Goal: Answer question/provide support: Answer question/provide support

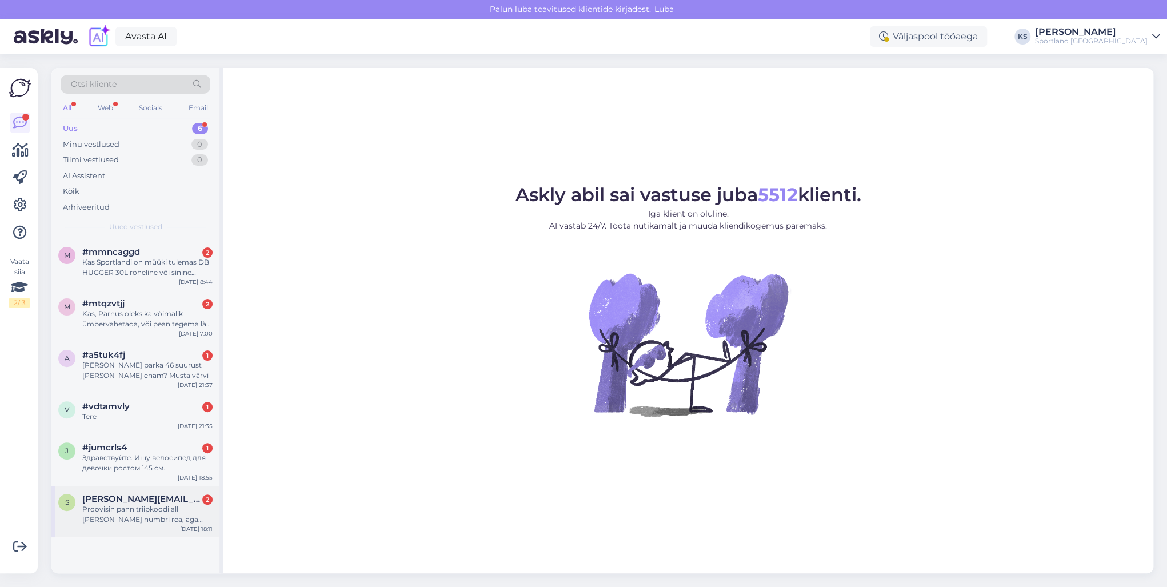
click at [177, 491] on div "s [PERSON_NAME][EMAIL_ADDRESS][DOMAIN_NAME] 2 Proovisin pann triipkoodi all [PE…" at bounding box center [135, 511] width 168 height 51
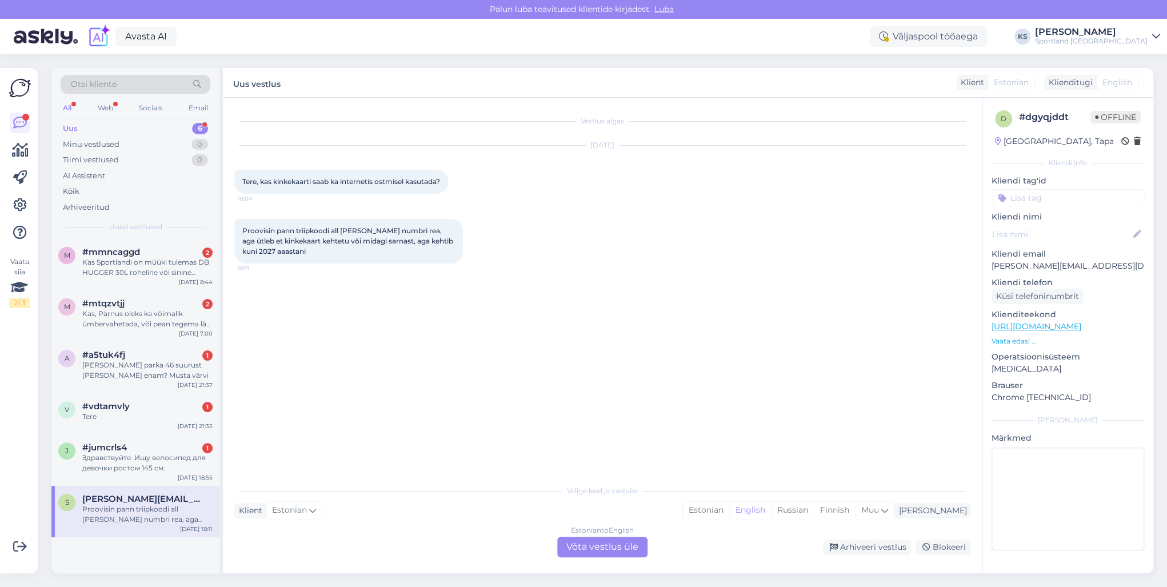
click at [729, 511] on div "Estonian" at bounding box center [706, 510] width 46 height 17
click at [615, 544] on div "Estonian to Estonian Võta vestlus üle" at bounding box center [602, 546] width 90 height 21
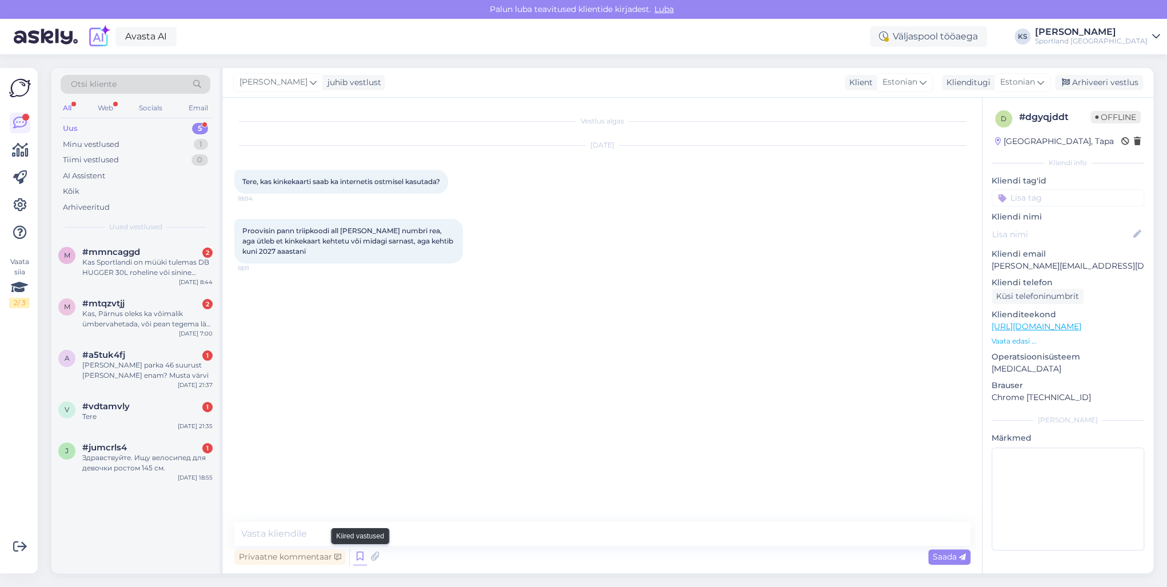
click at [359, 558] on icon at bounding box center [360, 556] width 14 height 17
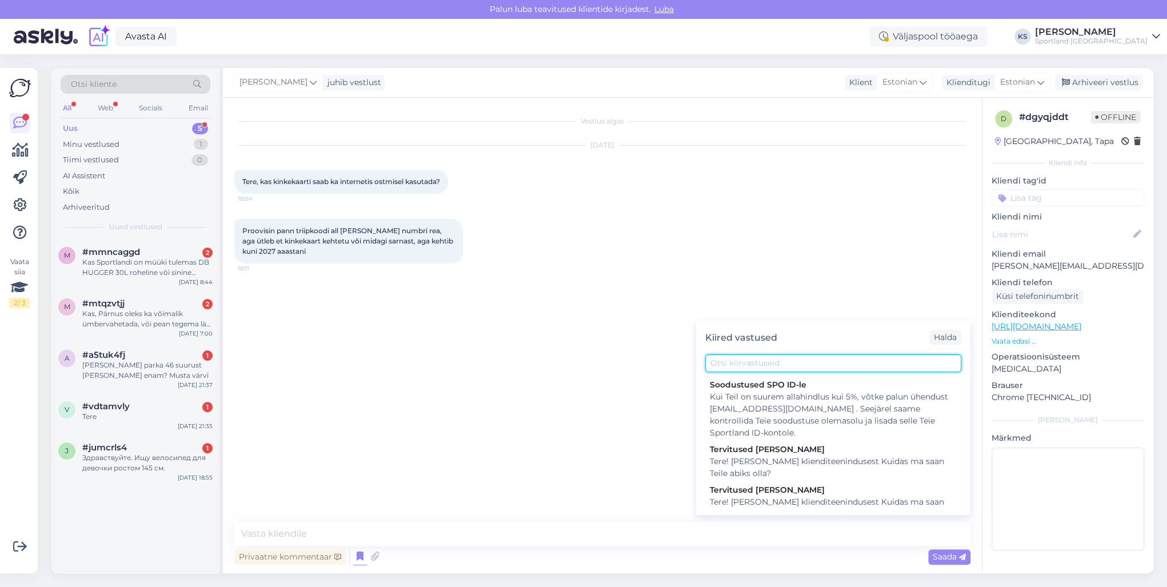
drag, startPoint x: 739, startPoint y: 363, endPoint x: 1111, endPoint y: 364, distance: 371.9
click at [763, 363] on input "text" at bounding box center [833, 363] width 256 height 18
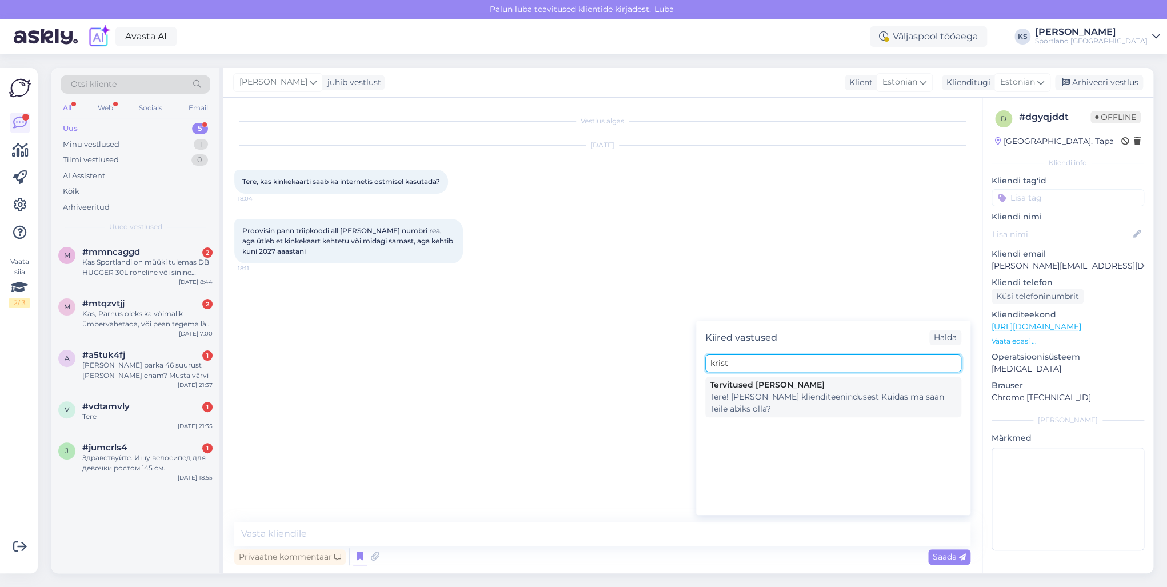
type input "krist"
click at [827, 398] on div "Tere! [PERSON_NAME] klienditeenindusest Kuidas ma saan Teile abiks olla?" at bounding box center [833, 403] width 247 height 24
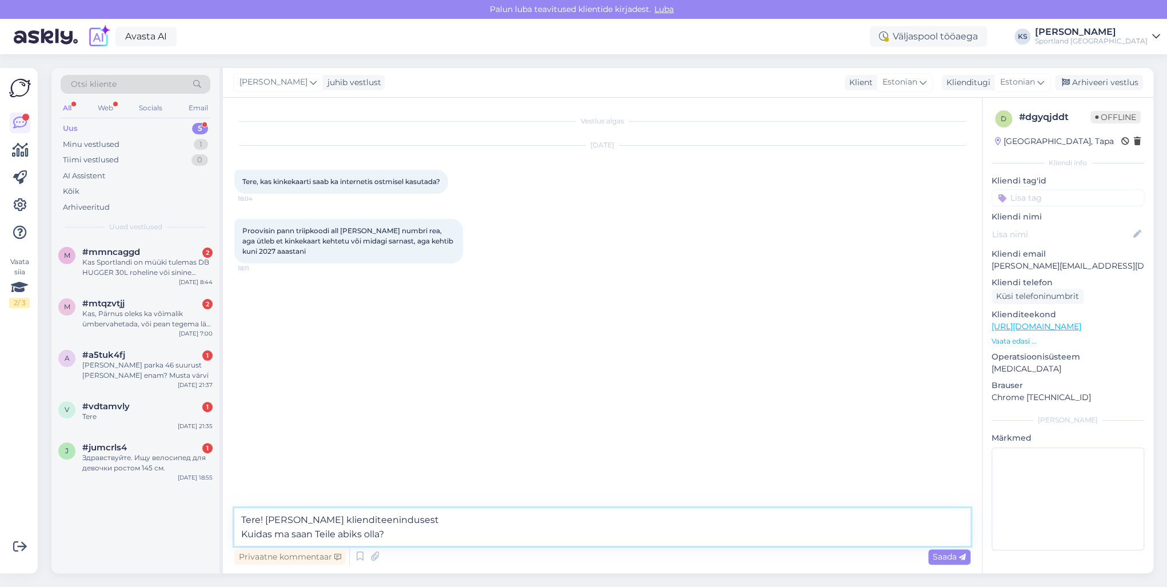
click at [352, 534] on textarea "Tere! [PERSON_NAME] klienditeenindusest Kuidas ma saan Teile abiks olla?" at bounding box center [602, 527] width 736 height 38
type textarea "Tere! [PERSON_NAME] klienditeenindusest"
click at [953, 558] on span "Saada" at bounding box center [948, 556] width 33 height 10
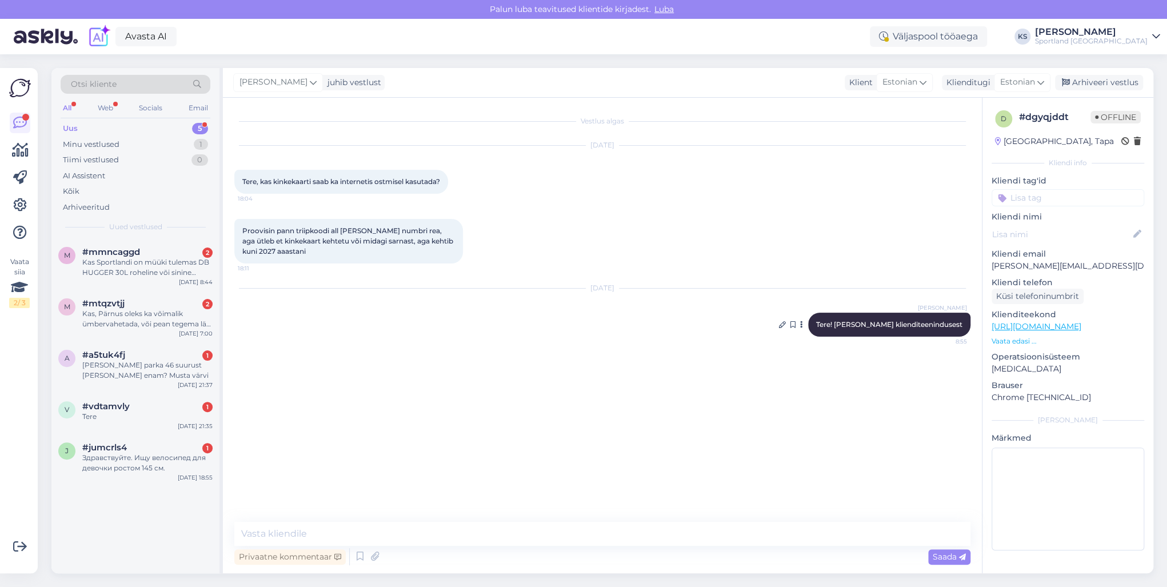
click at [923, 321] on span "Tere! [PERSON_NAME] klienditeenindusest" at bounding box center [889, 324] width 146 height 9
copy div "Tere! [PERSON_NAME] klienditeenindusest 8:55"
click at [359, 551] on icon at bounding box center [360, 556] width 14 height 17
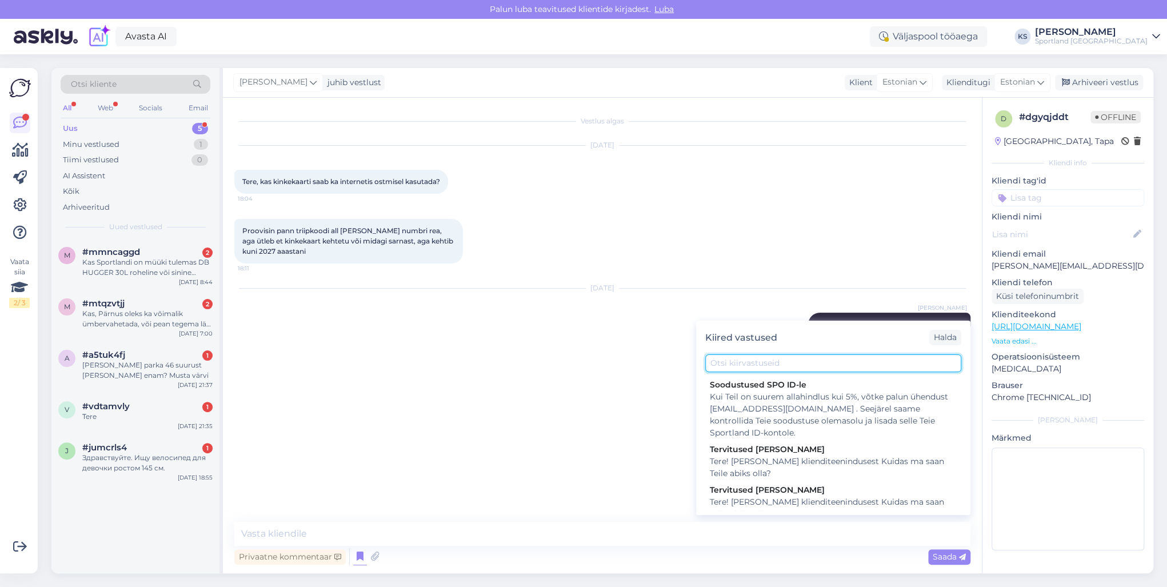
drag, startPoint x: 873, startPoint y: 358, endPoint x: 905, endPoint y: 358, distance: 31.4
click at [898, 358] on input "text" at bounding box center [833, 363] width 256 height 18
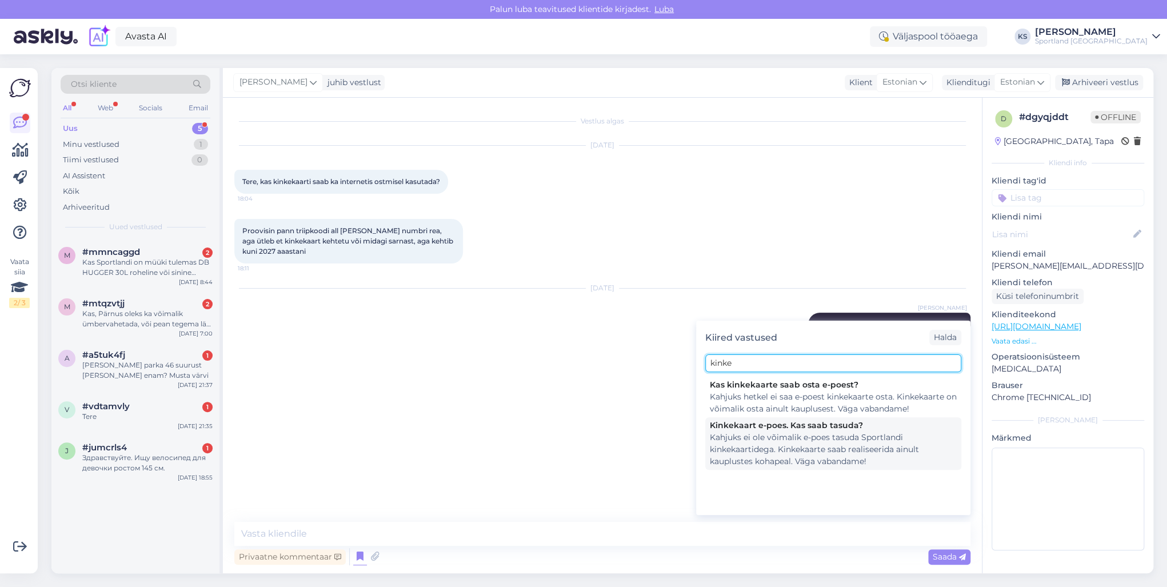
type input "kinke"
click at [864, 427] on div "Kinkekaart e-poes. Kas saab tasuda?" at bounding box center [833, 425] width 247 height 12
type textarea "Kahjuks ei ole võimalik e-poes tasuda Sportlandi kinkekaartidega. Kinkekaarte s…"
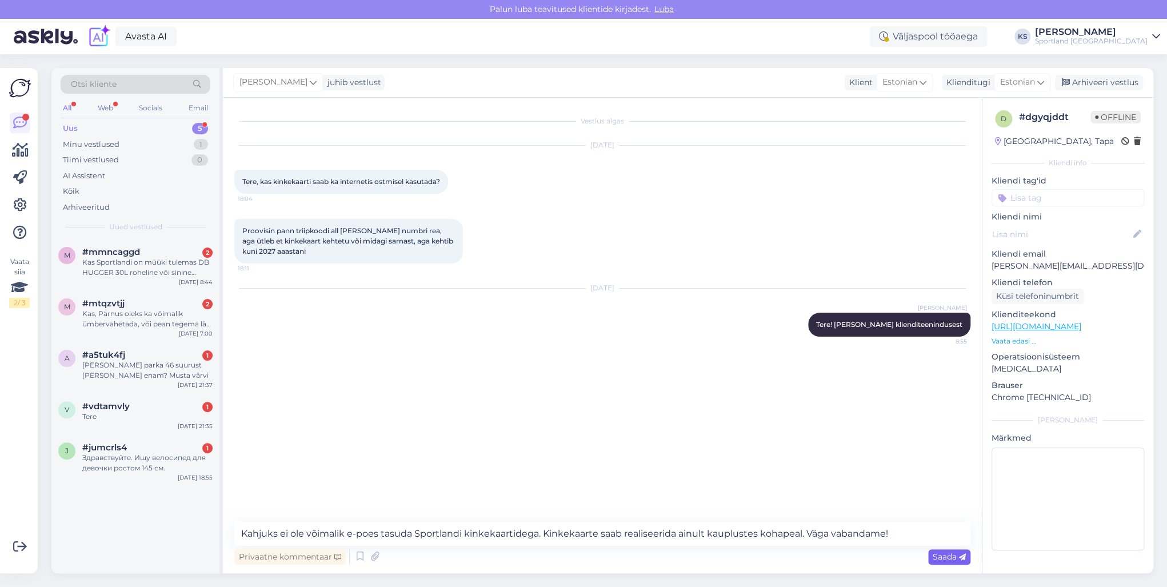
click at [944, 552] on span "Saada" at bounding box center [948, 556] width 33 height 10
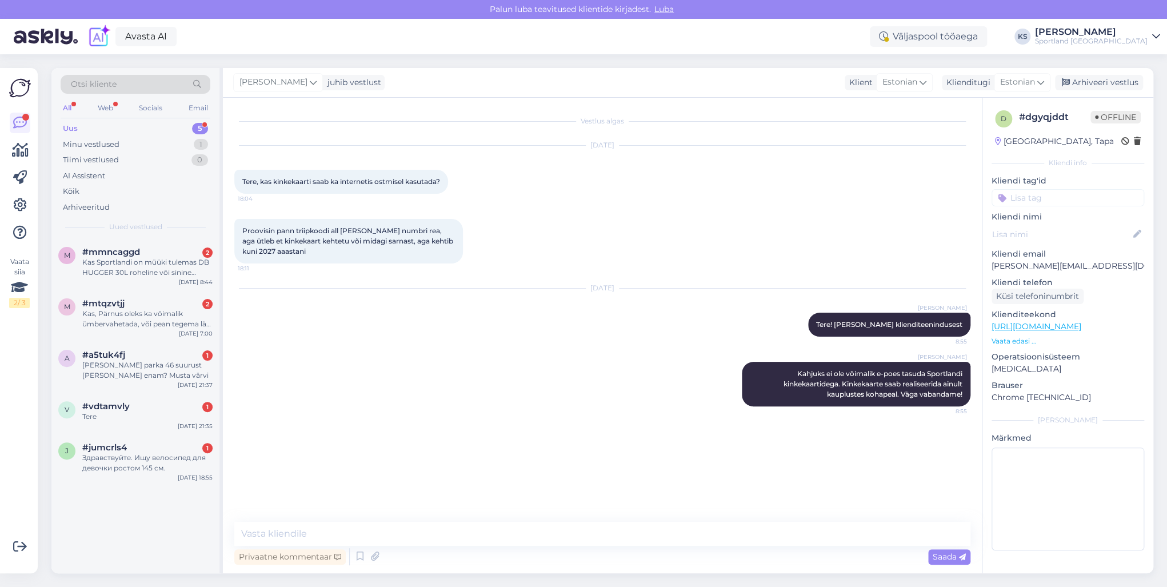
drag, startPoint x: 1047, startPoint y: 194, endPoint x: 1174, endPoint y: 179, distance: 128.3
click at [1167, 179] on html "[PERSON_NAME] teavitused klientide kirjadest. Luba Avasta AI Väljaspool tööaega…" at bounding box center [583, 293] width 1167 height 587
click at [1029, 198] on input "kinkekaar" at bounding box center [1067, 197] width 153 height 17
click at [1080, 198] on input "kinkekaar" at bounding box center [1067, 197] width 153 height 17
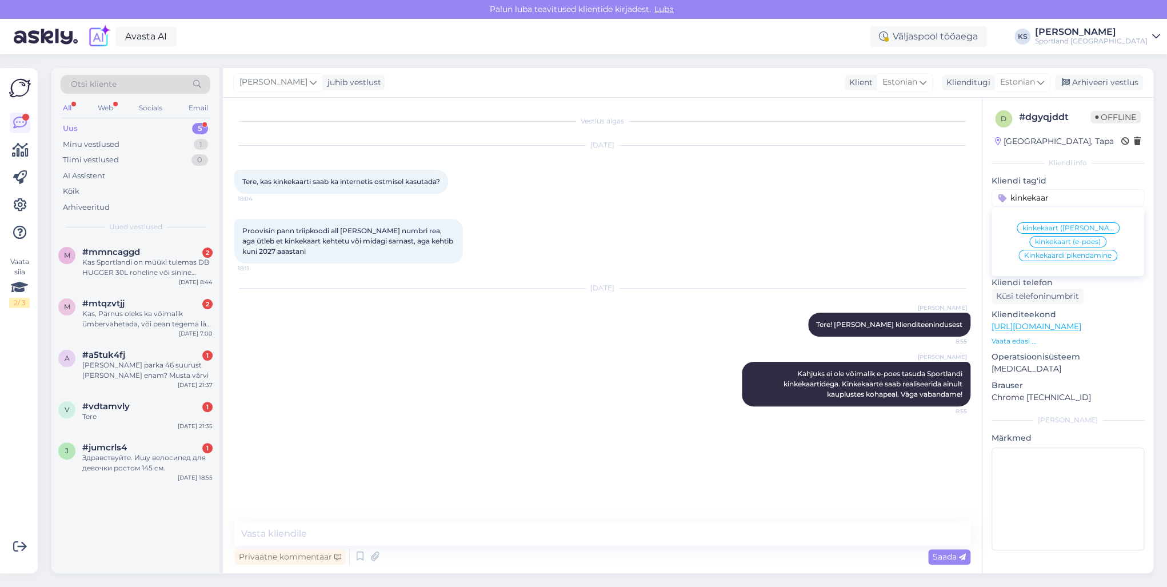
type input "kinkekaar"
click at [1072, 238] on span "kinkekaart (e-poes)" at bounding box center [1068, 241] width 66 height 7
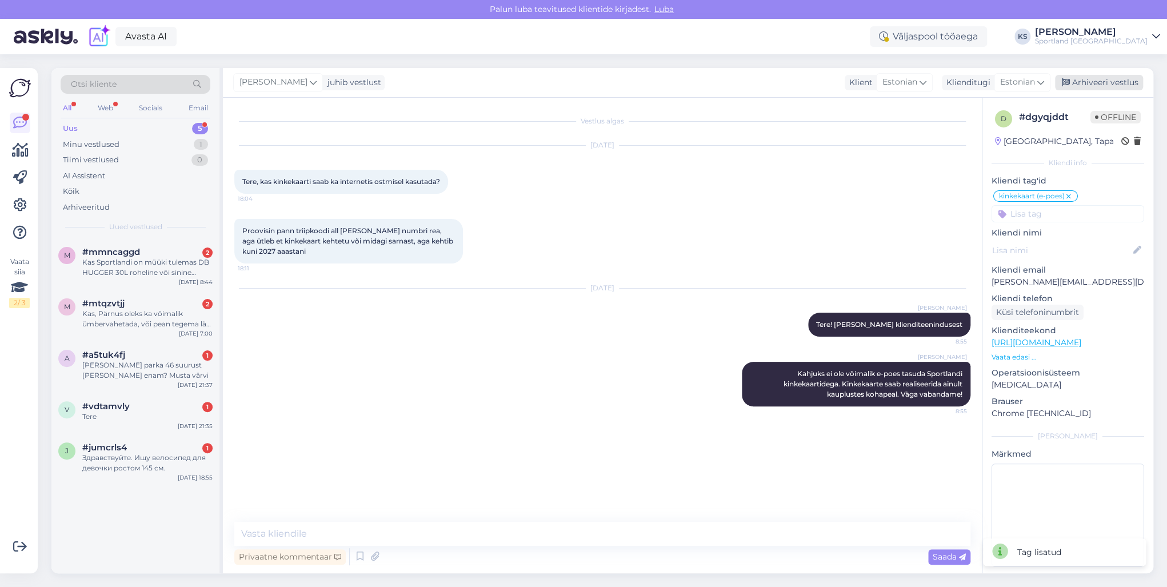
click at [1109, 89] on div "Arhiveeri vestlus" at bounding box center [1099, 82] width 88 height 15
click at [177, 451] on div "#jumcrls4 1" at bounding box center [147, 447] width 130 height 10
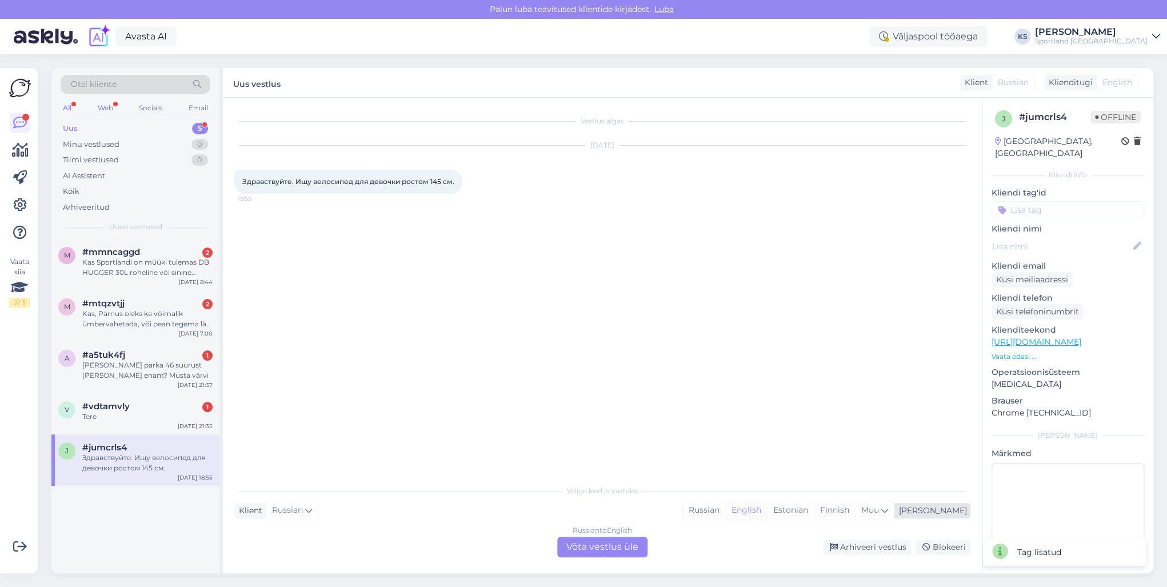
drag, startPoint x: 829, startPoint y: 512, endPoint x: 795, endPoint y: 516, distance: 34.6
click at [813, 512] on div "Estonian" at bounding box center [790, 510] width 47 height 17
click at [612, 548] on div "Russian to Estonian Võta vestlus üle" at bounding box center [602, 546] width 90 height 21
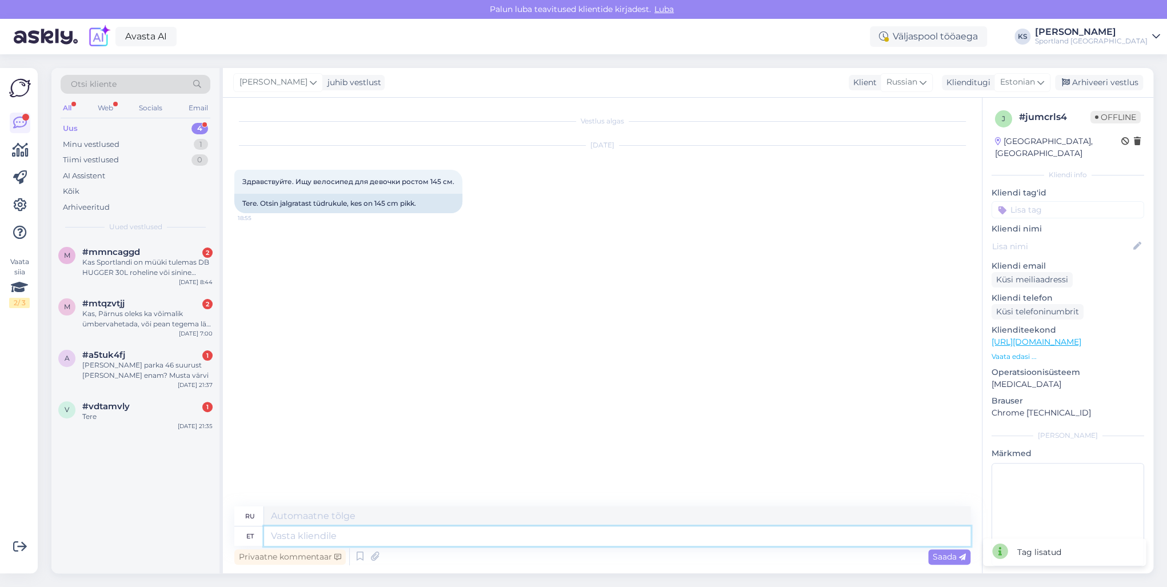
click at [594, 537] on textarea at bounding box center [617, 535] width 706 height 19
paste textarea "Tere! [PERSON_NAME] klienditeenindusest"
type textarea "Tere! [PERSON_NAME] klienditeenindusest"
type textarea "Здравствуйте! Меня зовут [PERSON_NAME], я из службы поддержки клиентов."
type textarea "Tere! [PERSON_NAME] klienditeenindusest"
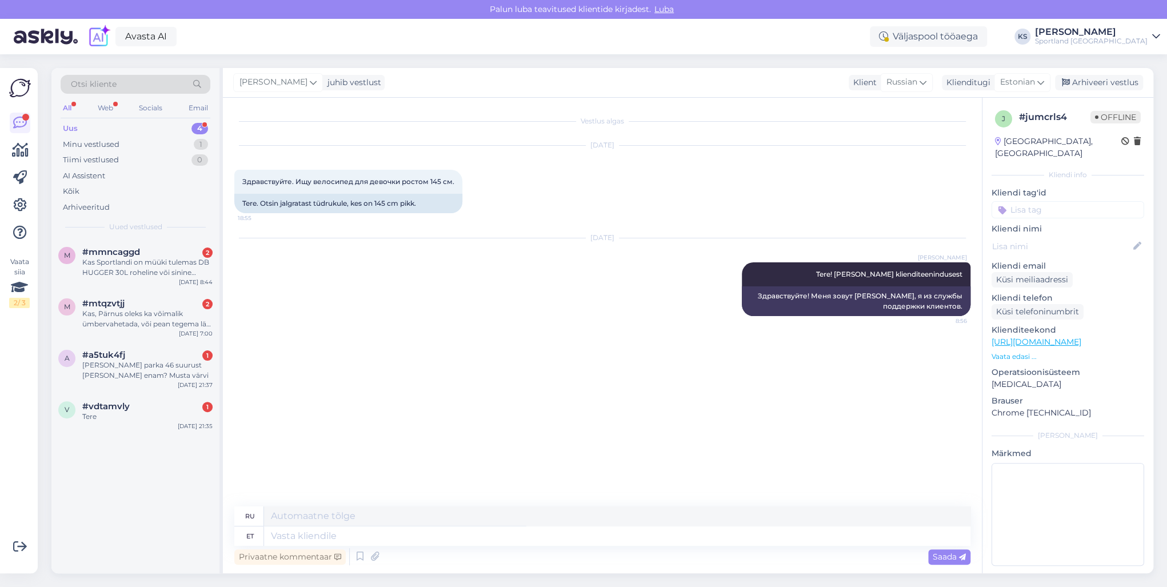
drag, startPoint x: 189, startPoint y: 405, endPoint x: 516, endPoint y: 575, distance: 369.5
click at [189, 405] on div "#vdtamvly 1" at bounding box center [147, 406] width 130 height 10
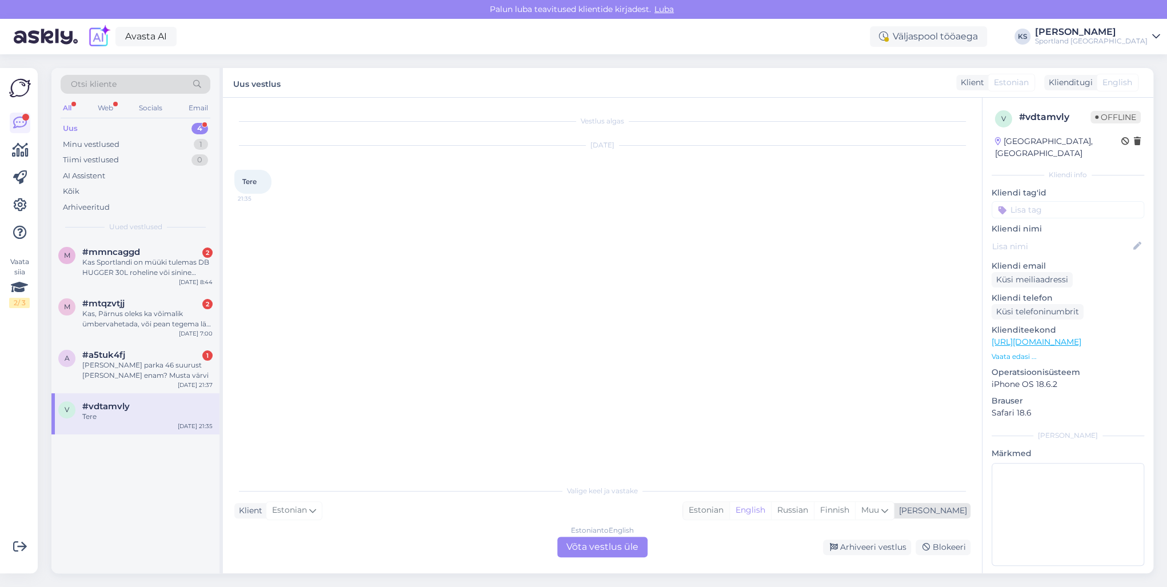
click at [729, 512] on div "Estonian" at bounding box center [706, 510] width 46 height 17
click at [638, 540] on div "Estonian to Estonian Võta vestlus üle" at bounding box center [602, 546] width 90 height 21
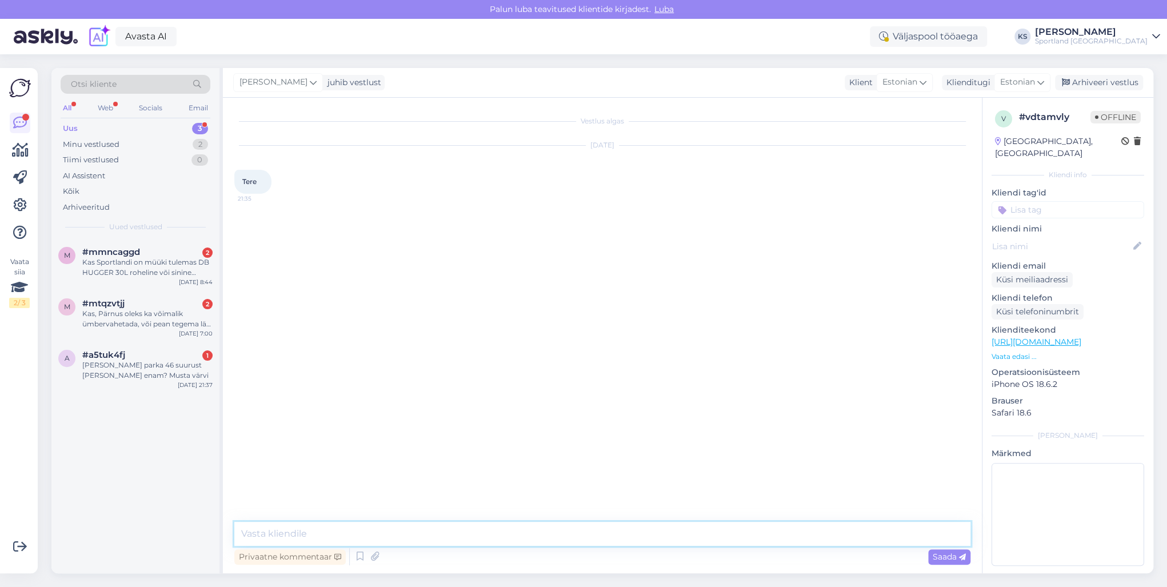
click at [645, 530] on textarea at bounding box center [602, 534] width 736 height 24
paste textarea "Tere! [PERSON_NAME] klienditeenindusest"
type textarea "Tere! [PERSON_NAME] klienditeenindusest"
click at [99, 366] on div "[PERSON_NAME] parka 46 suurust [PERSON_NAME] enam? Musta värvi" at bounding box center [147, 370] width 130 height 21
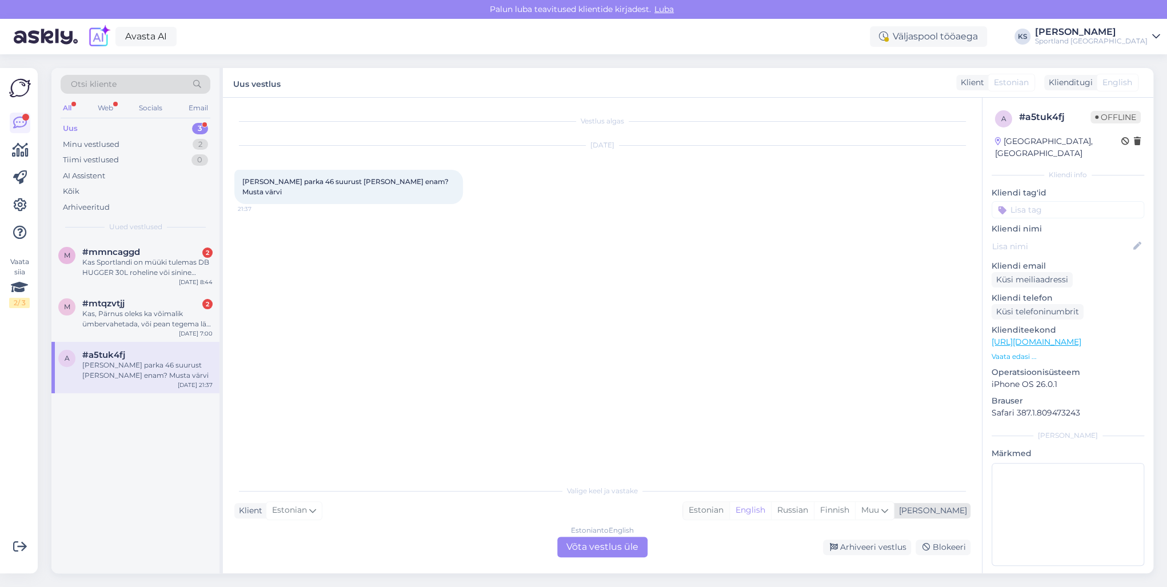
click at [729, 512] on div "Estonian" at bounding box center [706, 510] width 46 height 17
click at [628, 542] on div "Estonian to Estonian Võta vestlus üle" at bounding box center [602, 546] width 90 height 21
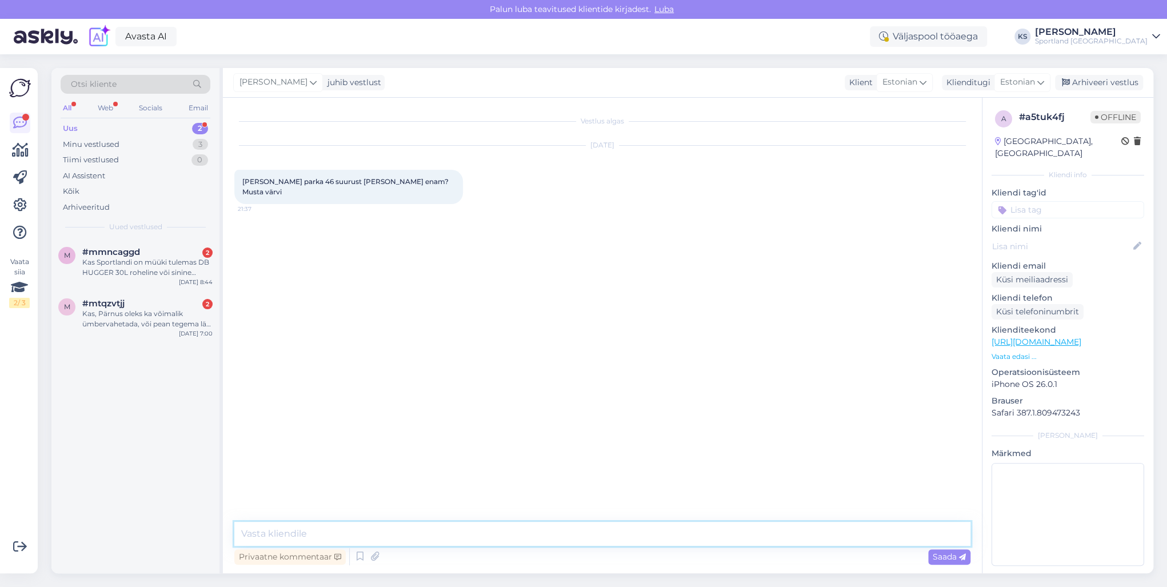
drag, startPoint x: 628, startPoint y: 542, endPoint x: 640, endPoint y: 534, distance: 13.6
click at [640, 534] on textarea at bounding box center [602, 534] width 736 height 24
paste textarea "Tere! [PERSON_NAME] klienditeenindusest"
type textarea "Tere! [PERSON_NAME] klienditeenindusest"
click at [182, 328] on div "Kas, Pärnus oleks ka võimalik ümbervahetada, või pean tegema läbi pakiautomaadi?" at bounding box center [147, 318] width 130 height 21
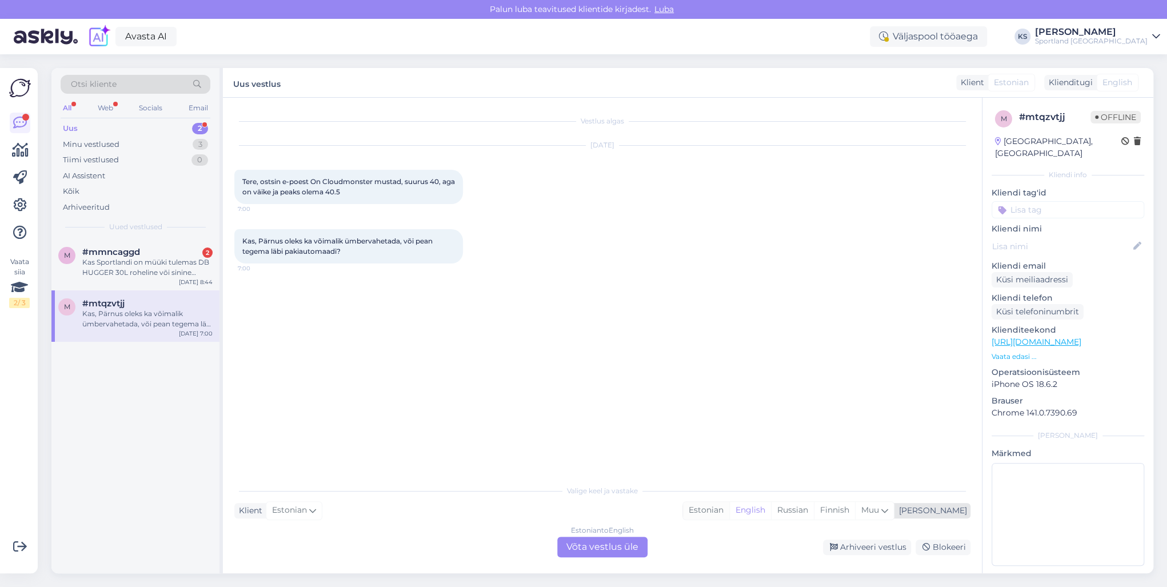
click at [729, 511] on div "Estonian" at bounding box center [706, 510] width 46 height 17
click at [636, 542] on div "Estonian to Estonian Võta vestlus üle" at bounding box center [602, 546] width 90 height 21
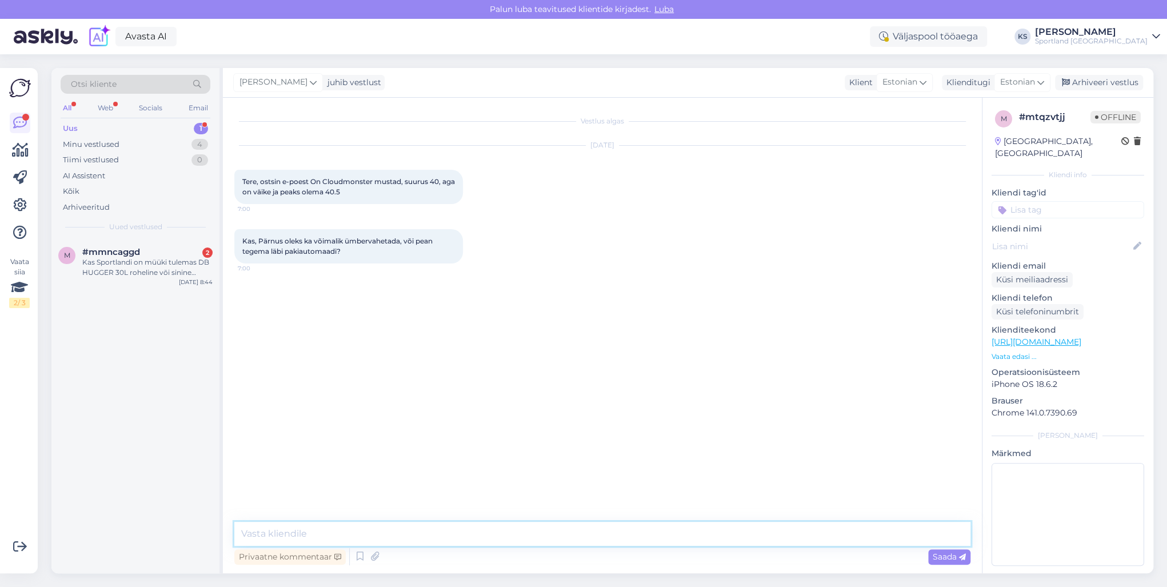
click at [644, 527] on textarea at bounding box center [602, 534] width 736 height 24
paste textarea "Tere! [PERSON_NAME] klienditeenindusest"
type textarea "Tere! [PERSON_NAME] klienditeenindusest"
click at [184, 272] on div "Kas Sportlandi on müüki tulemas DB HUGGER 30L roheline või sinine seljakott?" at bounding box center [147, 267] width 130 height 21
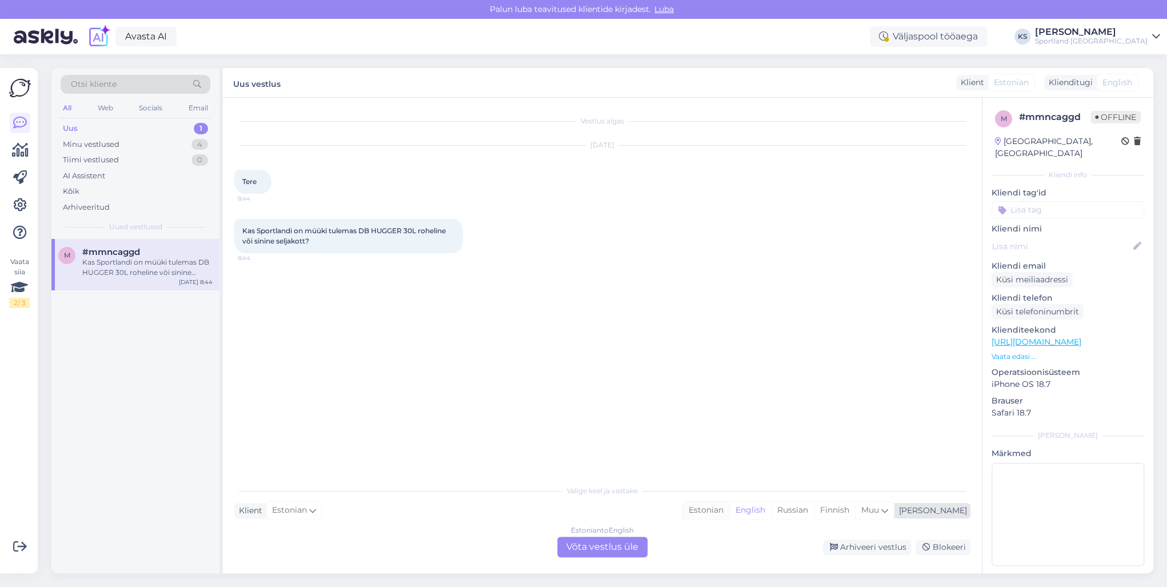
click at [729, 510] on div "Estonian" at bounding box center [706, 510] width 46 height 17
click at [619, 537] on div "Estonian to Estonian Võta vestlus üle" at bounding box center [602, 546] width 90 height 21
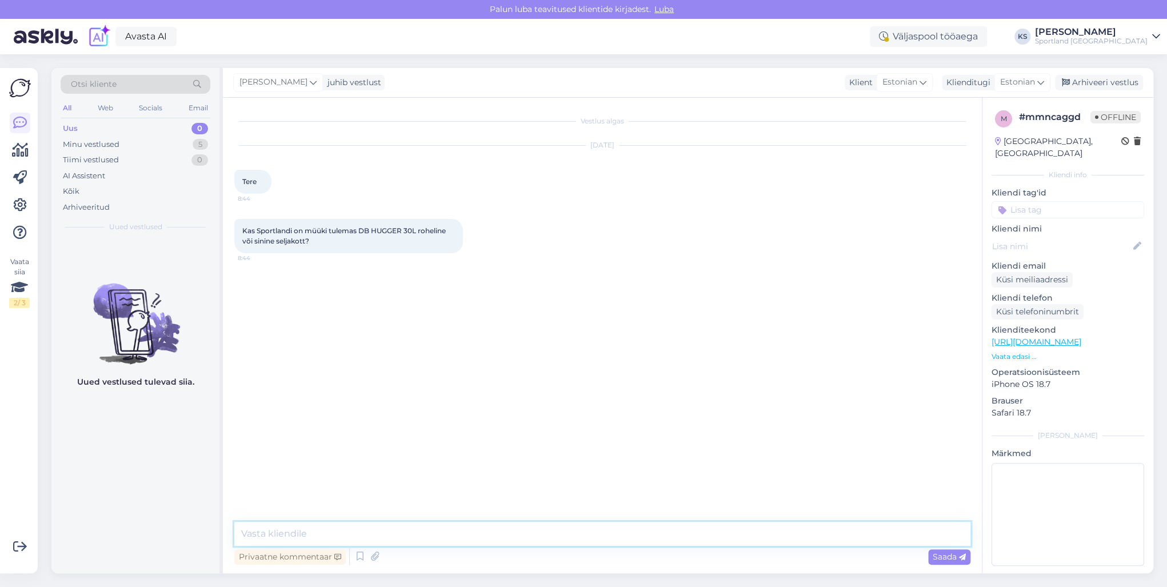
click at [602, 530] on textarea at bounding box center [602, 534] width 736 height 24
paste textarea "Tere! [PERSON_NAME] klienditeenindusest"
type textarea "Tere! [PERSON_NAME] klienditeenindusest"
drag, startPoint x: 180, startPoint y: 135, endPoint x: 191, endPoint y: 141, distance: 12.8
click at [180, 137] on div "Minu vestlused 5" at bounding box center [136, 145] width 150 height 16
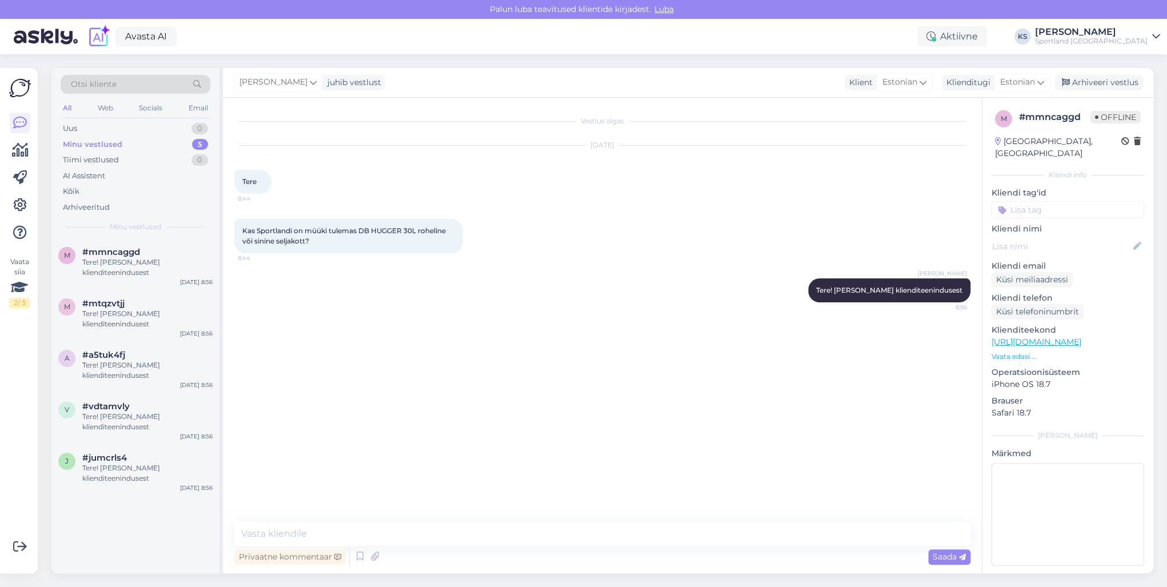
click at [1133, 39] on div "Sportland [GEOGRAPHIC_DATA]" at bounding box center [1091, 41] width 113 height 9
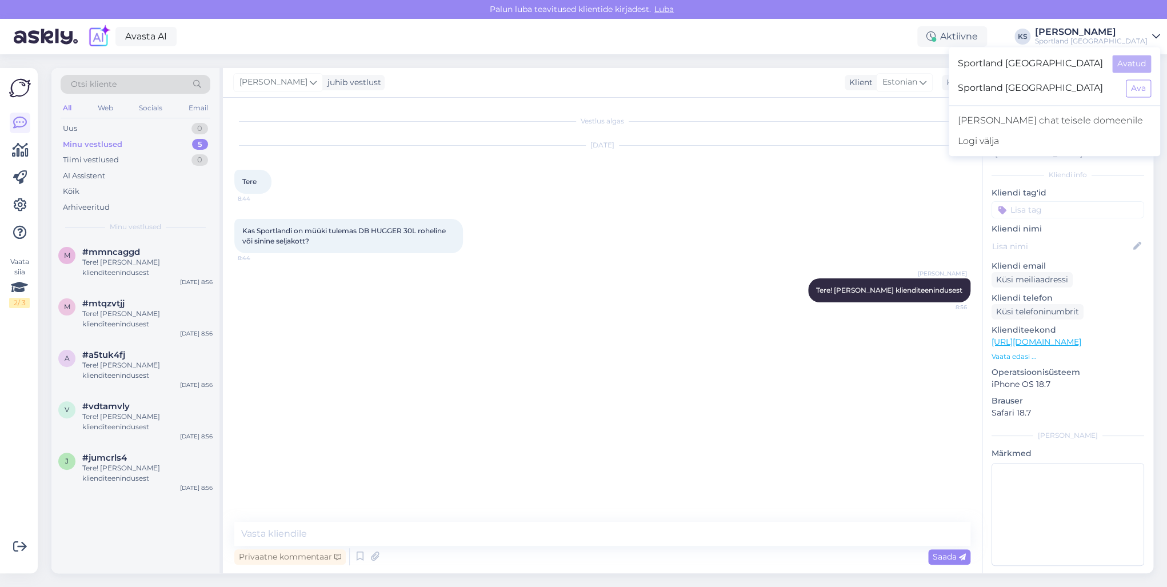
click at [1145, 77] on div "Sportland [GEOGRAPHIC_DATA] Ava" at bounding box center [1053, 88] width 211 height 25
click at [1147, 86] on button "Ava" at bounding box center [1137, 88] width 25 height 18
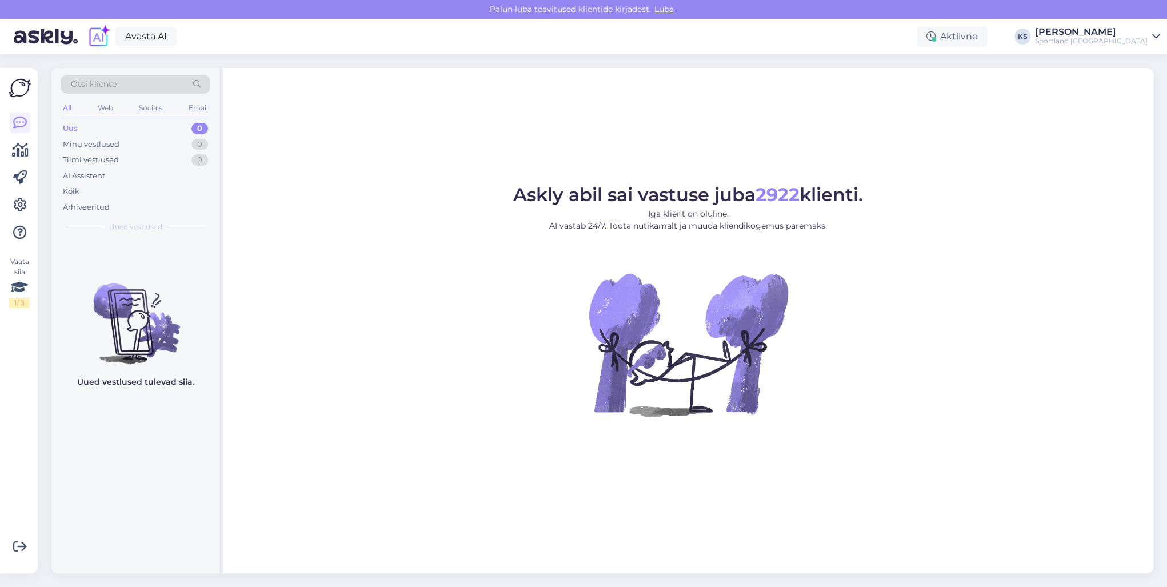
click at [1131, 30] on div "[PERSON_NAME]" at bounding box center [1091, 31] width 113 height 9
click at [1138, 60] on button "Ava" at bounding box center [1137, 64] width 25 height 18
click at [197, 142] on div "5" at bounding box center [200, 144] width 15 height 11
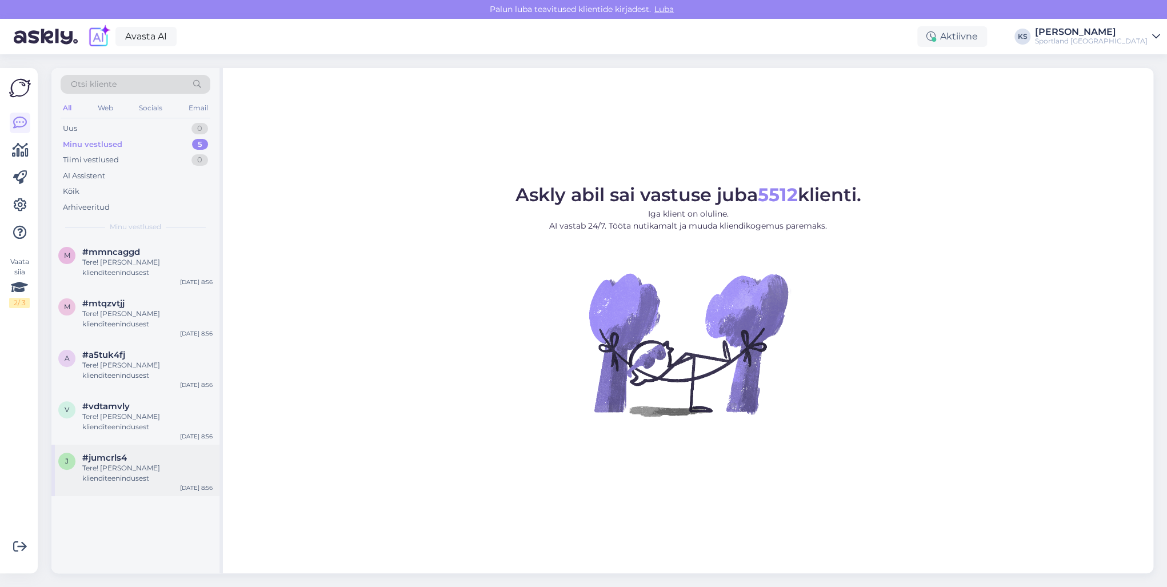
click at [154, 468] on div "Tere! [PERSON_NAME] klienditeenindusest" at bounding box center [147, 473] width 130 height 21
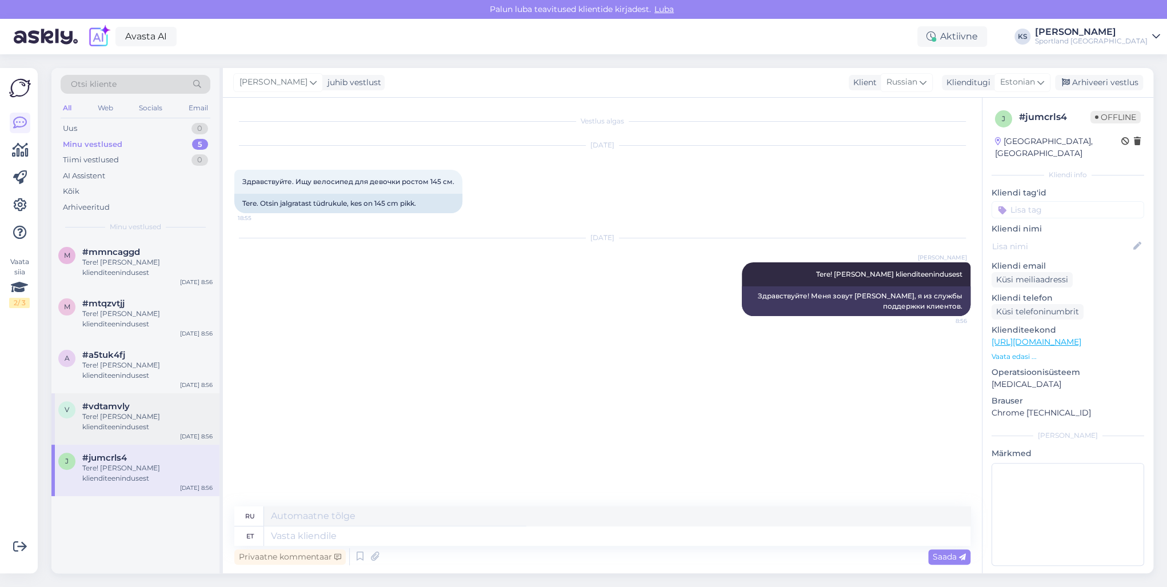
click at [153, 443] on div "v #vdtamvly Tere! [PERSON_NAME] klienditeenindusest [DATE] 8:56" at bounding box center [135, 418] width 168 height 51
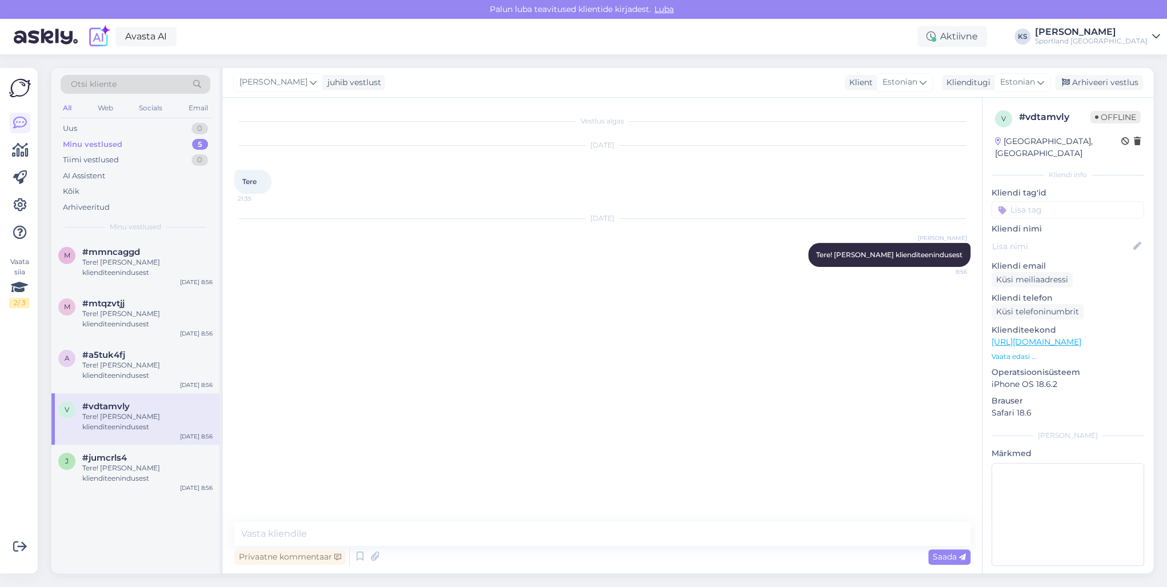
drag, startPoint x: 484, startPoint y: 546, endPoint x: 588, endPoint y: 555, distance: 104.9
click at [495, 546] on div "Privaatne kommentaar Saada" at bounding box center [602, 557] width 736 height 22
click at [425, 532] on textarea at bounding box center [602, 534] width 736 height 24
type textarea "Kuidas ma saan teile abiks olla?"
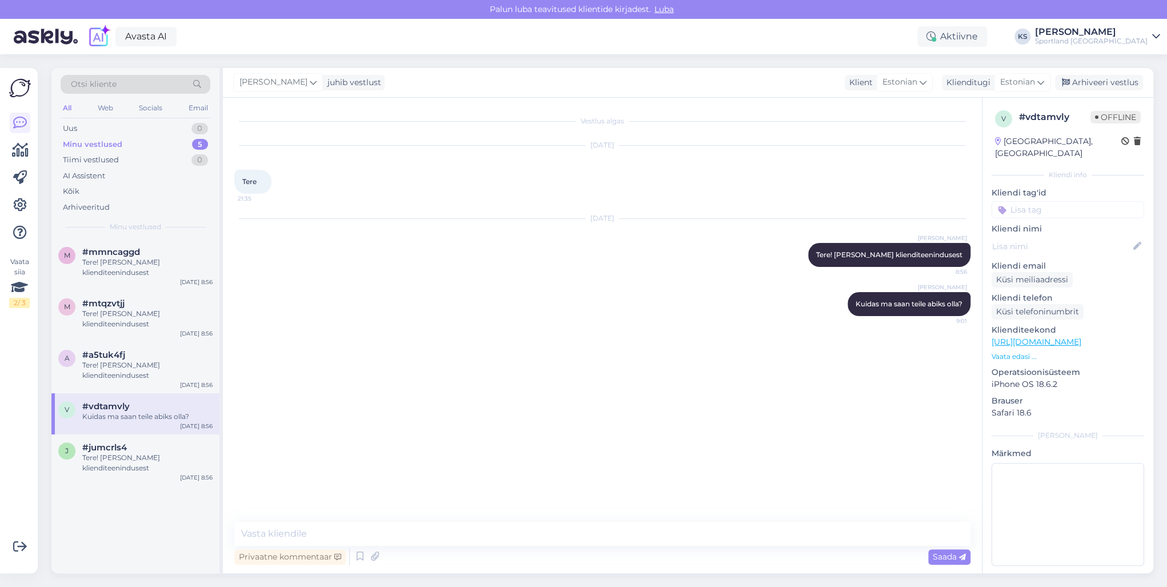
click at [1079, 187] on div "Kliendi tag'id" at bounding box center [1067, 202] width 153 height 31
click at [1096, 201] on input at bounding box center [1067, 209] width 153 height 17
type input "chat"
click at [1045, 237] on span "chat [PERSON_NAME] sõnumita" at bounding box center [1067, 240] width 91 height 7
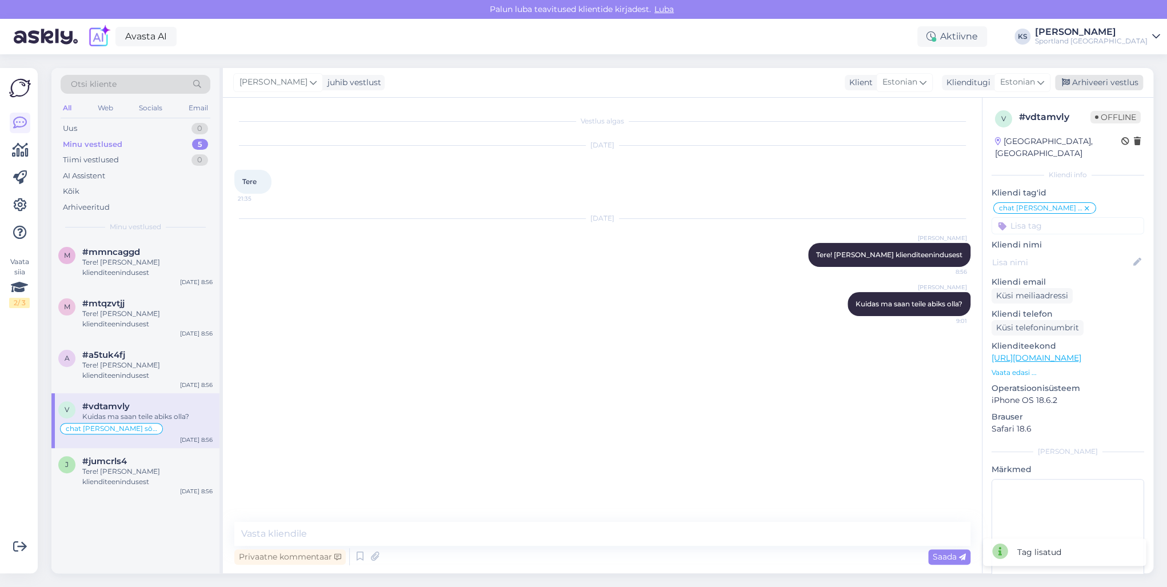
click at [1085, 88] on div "Arhiveeri vestlus" at bounding box center [1099, 82] width 88 height 15
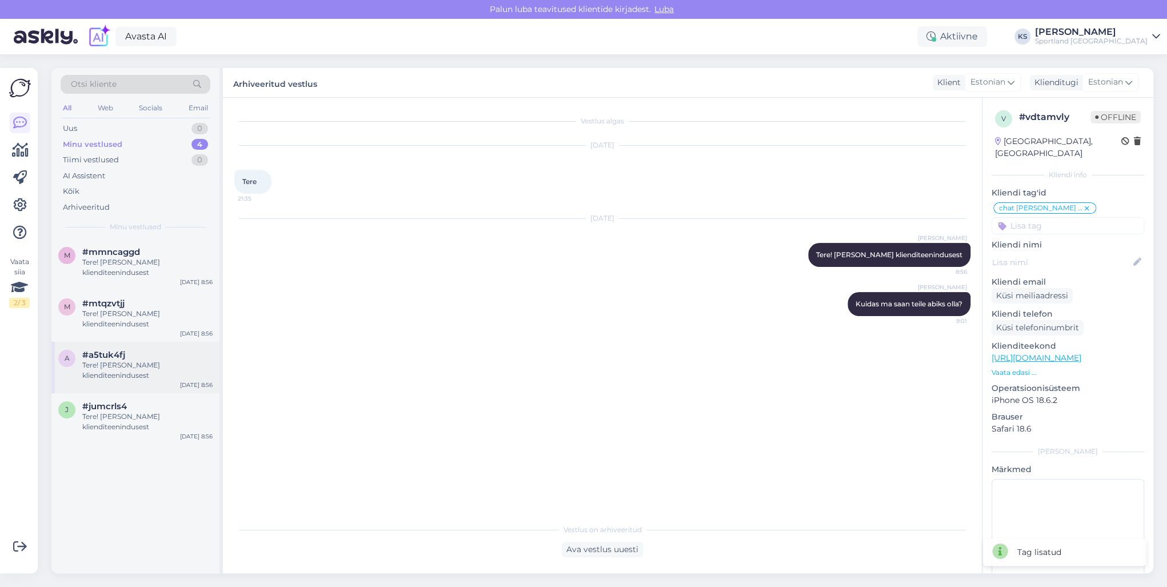
click at [142, 347] on div "a #a5tuk4fj Tere! [PERSON_NAME] klienditeenindusest [DATE] 8:56" at bounding box center [135, 367] width 168 height 51
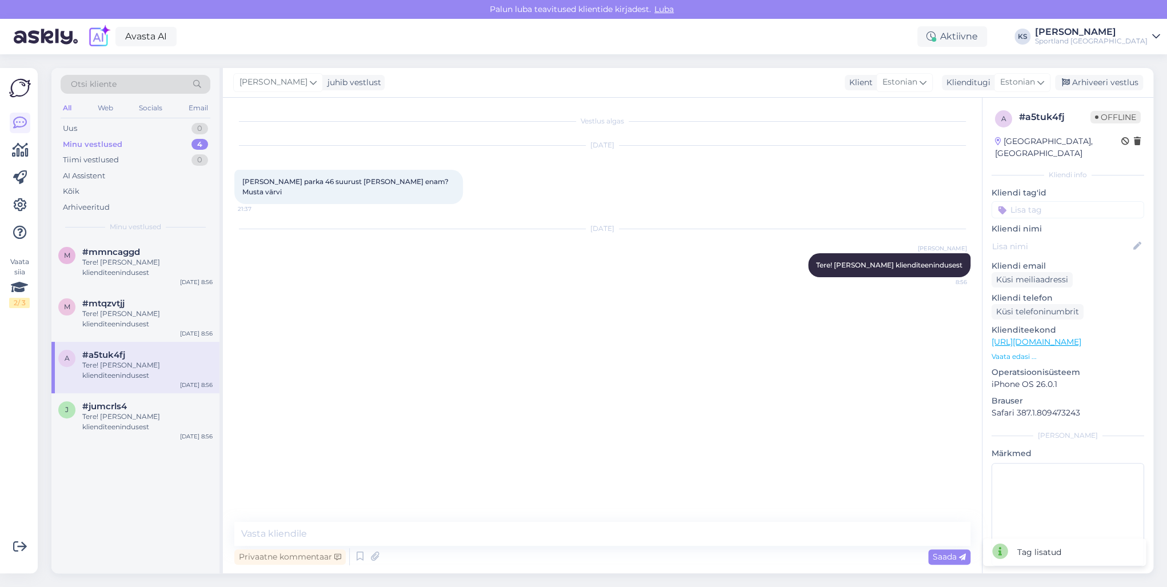
click at [1052, 336] on link "[URL][DOMAIN_NAME]" at bounding box center [1036, 341] width 90 height 10
click at [376, 532] on textarea at bounding box center [602, 534] width 736 height 24
type textarea "A"
paste textarea "[URL][DOMAIN_NAME]"
type textarea "Kas mõtlete seda toodet: [URL][DOMAIN_NAME] ?"
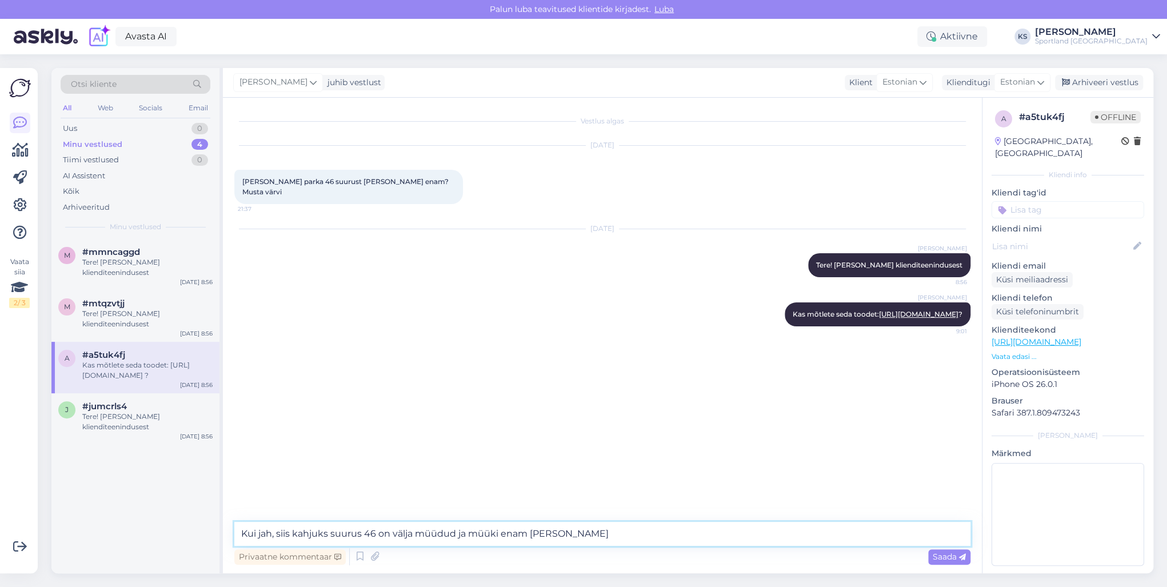
type textarea "Kui jah, siis kahjuks suurus 46 on välja müüdud ja müüki enam [PERSON_NAME]."
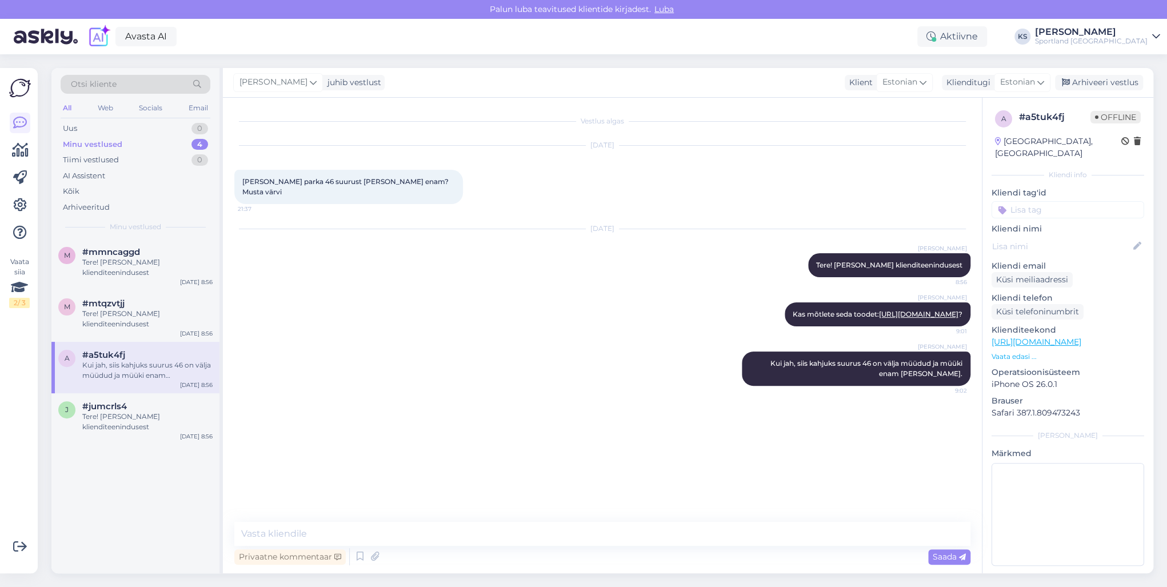
click at [1076, 201] on input at bounding box center [1067, 209] width 153 height 17
type input "saada"
click at [1081, 250] on span "Toote saadavus" at bounding box center [1067, 253] width 53 height 7
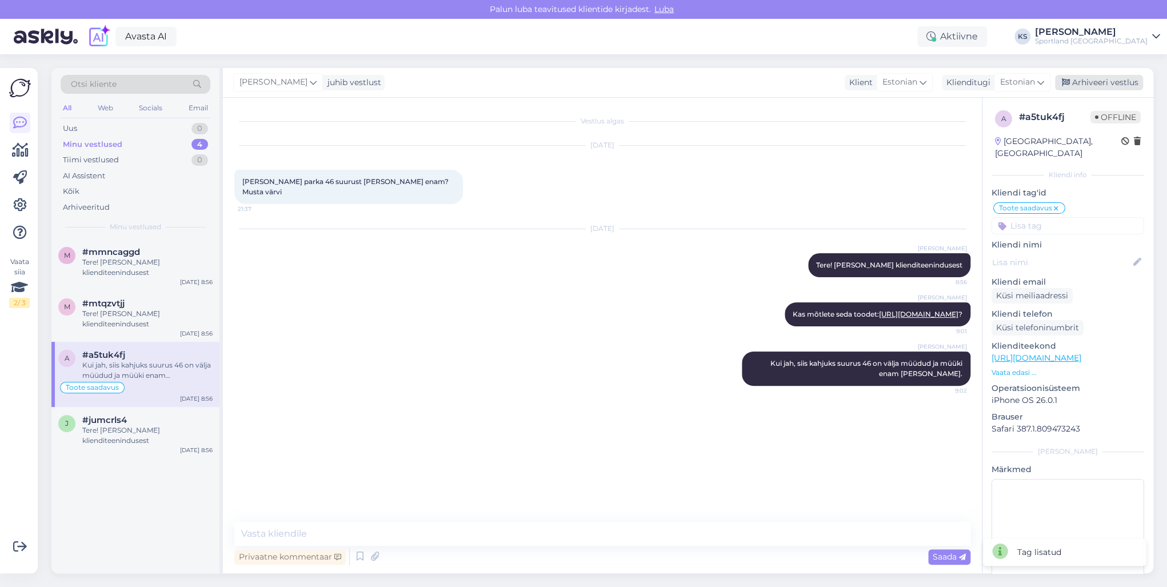
click at [1099, 82] on div "Arhiveeri vestlus" at bounding box center [1099, 82] width 88 height 15
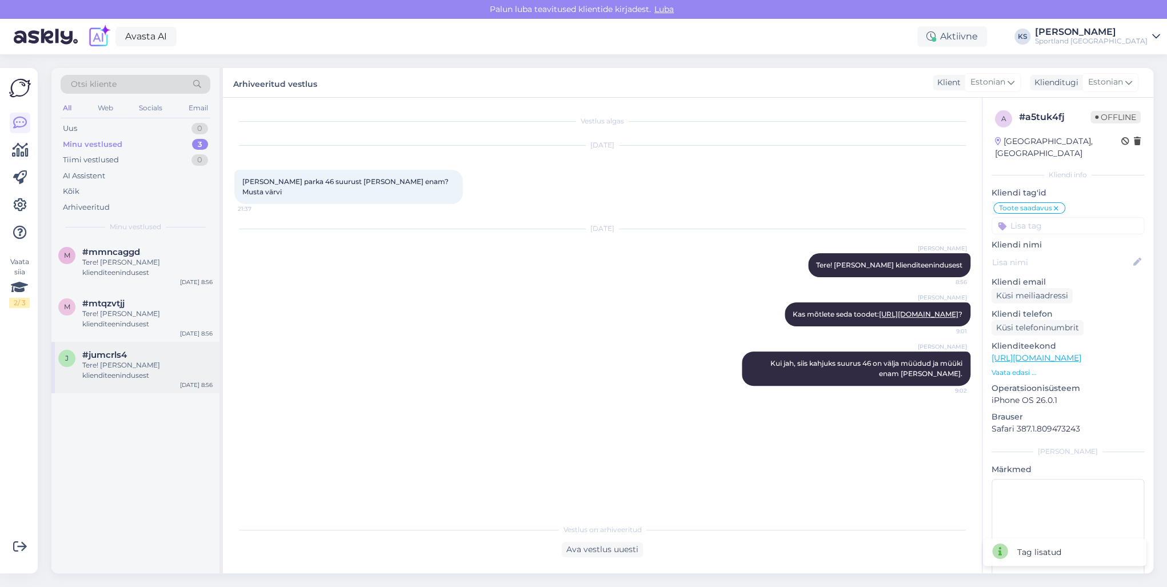
click at [155, 347] on div "j #jumcrls4 Tere! [PERSON_NAME] klienditeenindusest [DATE] 8:56" at bounding box center [135, 367] width 168 height 51
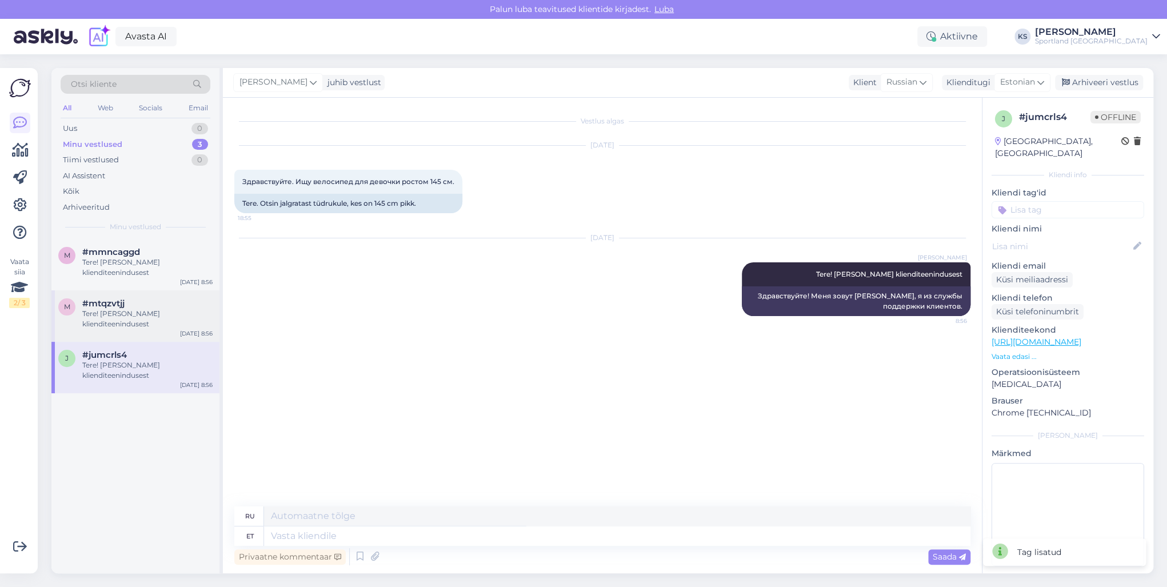
click at [154, 328] on div "Tere! [PERSON_NAME] klienditeenindusest" at bounding box center [147, 318] width 130 height 21
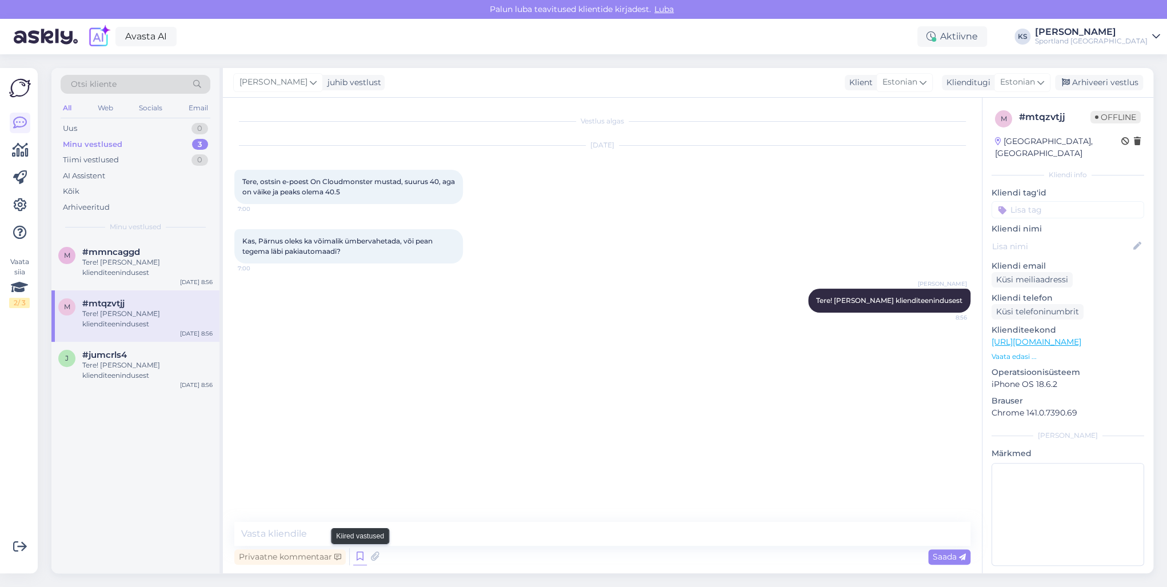
click at [356, 551] on icon at bounding box center [360, 556] width 14 height 17
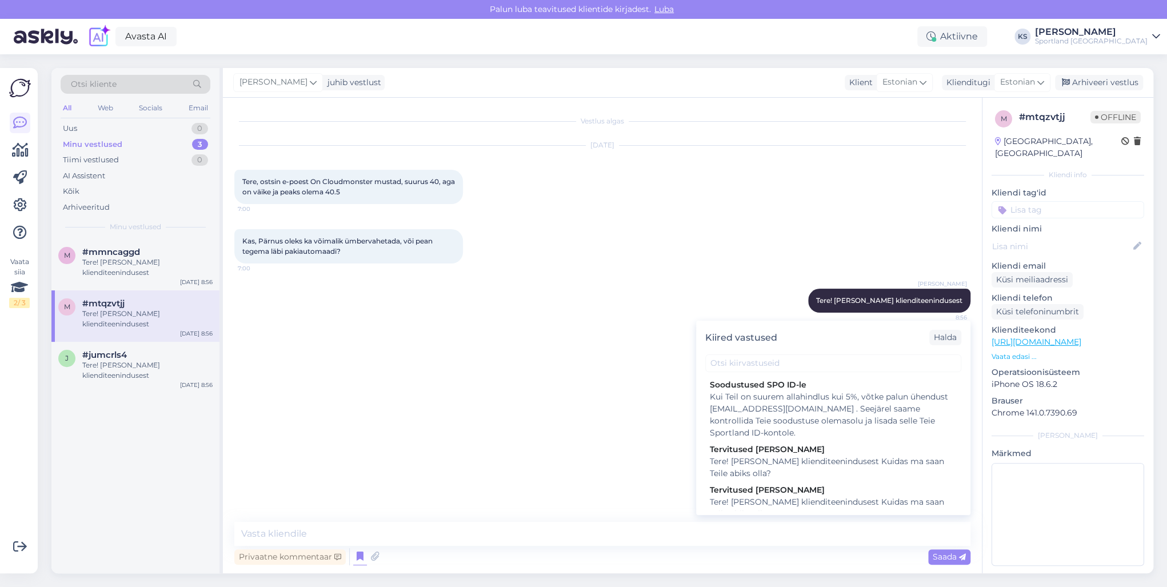
click at [804, 354] on div "Kiired vastused Halda" at bounding box center [833, 337] width 274 height 34
drag, startPoint x: 808, startPoint y: 359, endPoint x: 1026, endPoint y: 338, distance: 218.6
click at [809, 359] on input "text" at bounding box center [833, 363] width 256 height 18
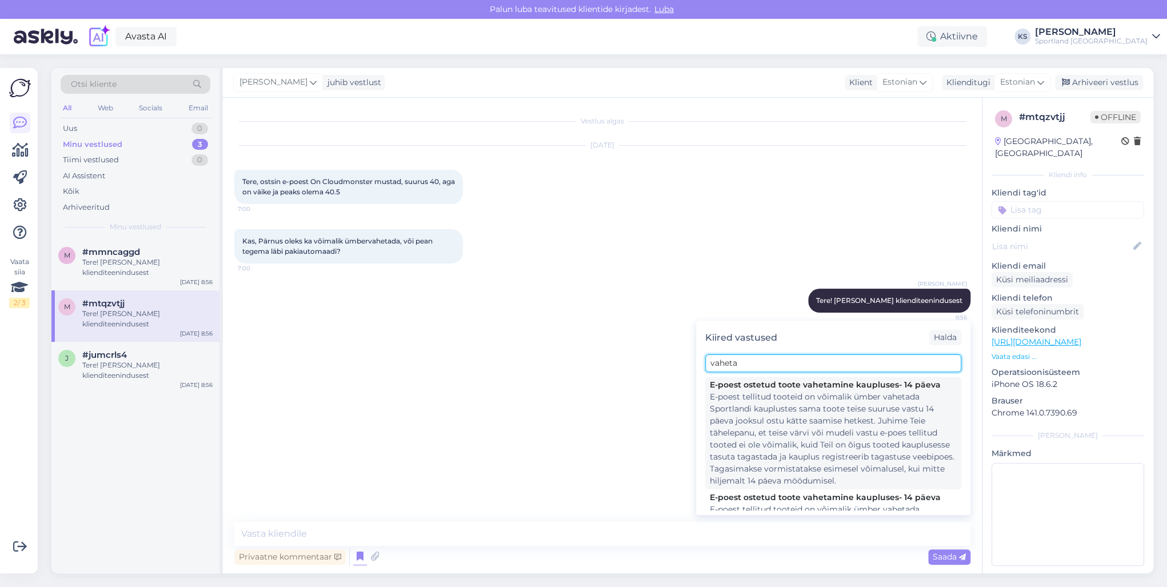
type input "vaheta"
click at [787, 377] on div "E-poest ostetud toote vahetamine kaupluses- 14 päeva E-poest tellitud tooteid o…" at bounding box center [833, 432] width 256 height 113
type textarea "E-poest tellitud tooteid on võimalik ümber vahetada Sportlandi kauplustes sama …"
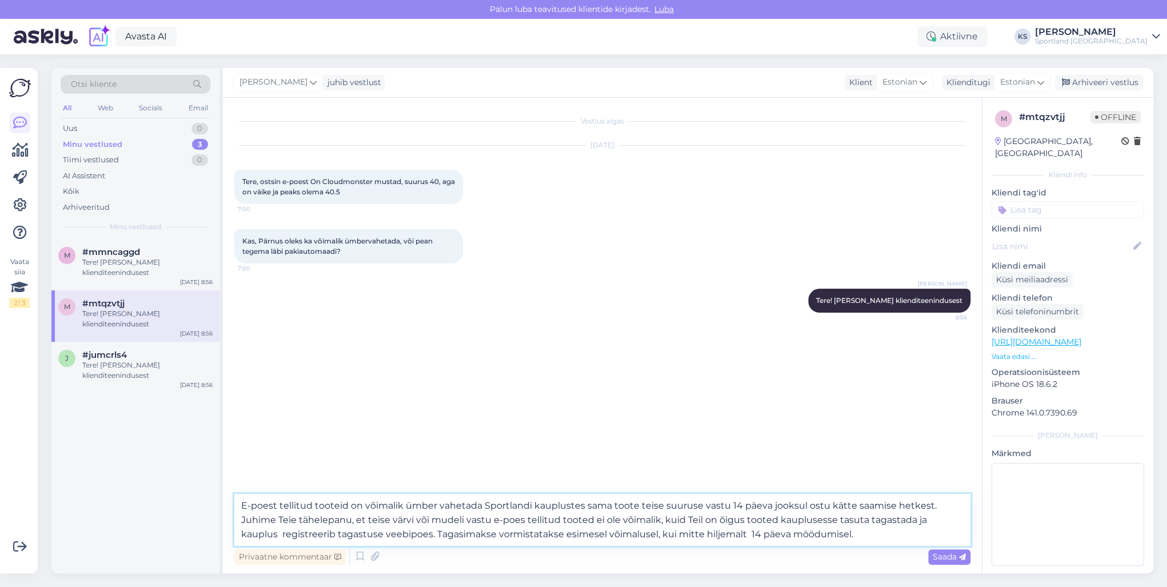
click at [800, 531] on textarea "E-poest tellitud tooteid on võimalik ümber vahetada Sportlandi kauplustes sama …" at bounding box center [602, 520] width 736 height 52
click at [829, 531] on textarea "E-poest tellitud tooteid on võimalik ümber vahetada Sportlandi kauplustes sama …" at bounding box center [602, 520] width 736 height 52
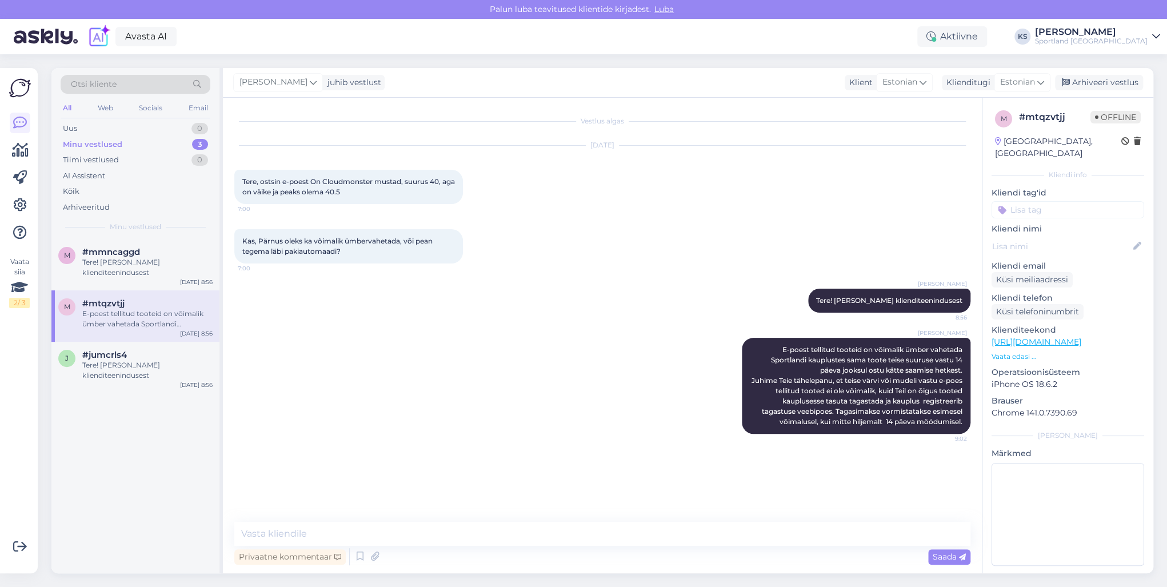
drag, startPoint x: 1047, startPoint y: 195, endPoint x: 1054, endPoint y: 195, distance: 7.4
click at [1047, 201] on input at bounding box center [1067, 209] width 153 height 17
type input "vaheta"
click at [1039, 250] on span "Toodete vahetamine (e-pood)" at bounding box center [1067, 253] width 91 height 7
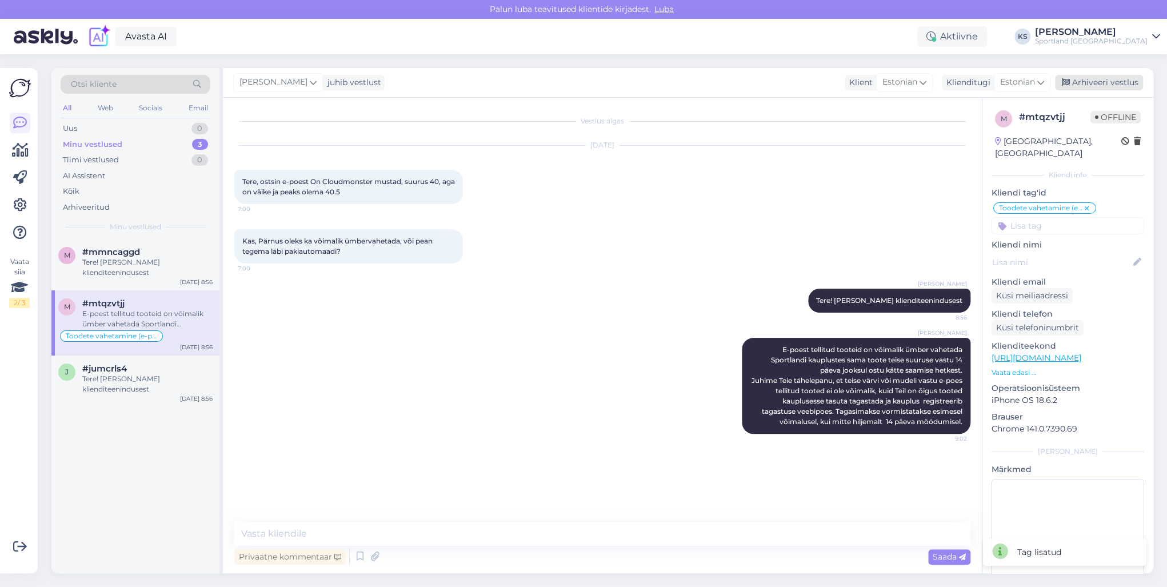
click at [1109, 87] on div "Arhiveeri vestlus" at bounding box center [1099, 82] width 88 height 15
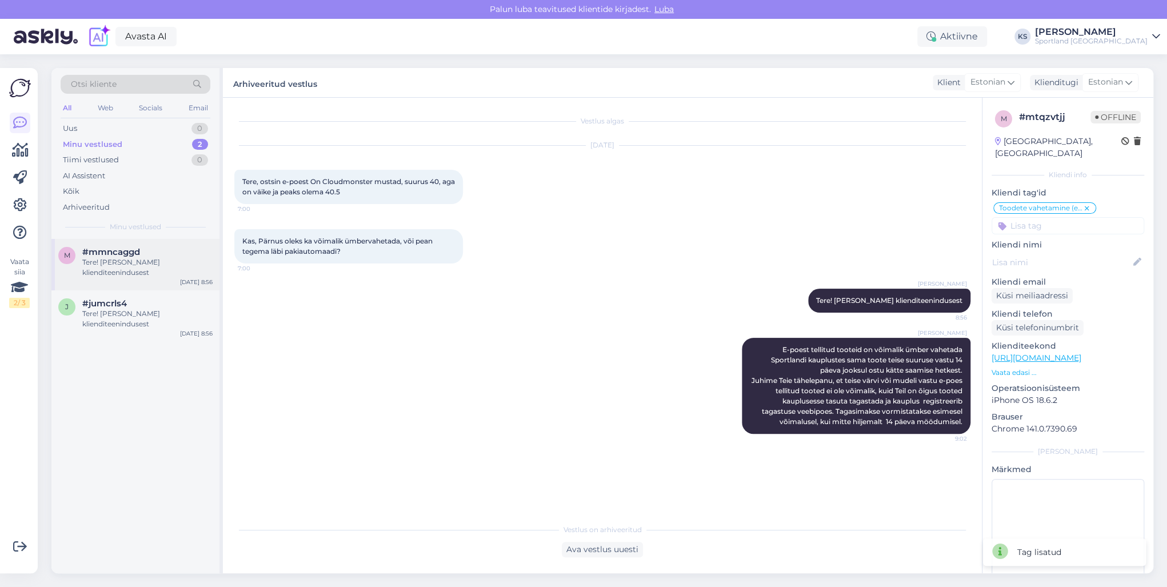
click at [164, 254] on div "#mmncaggd" at bounding box center [147, 252] width 130 height 10
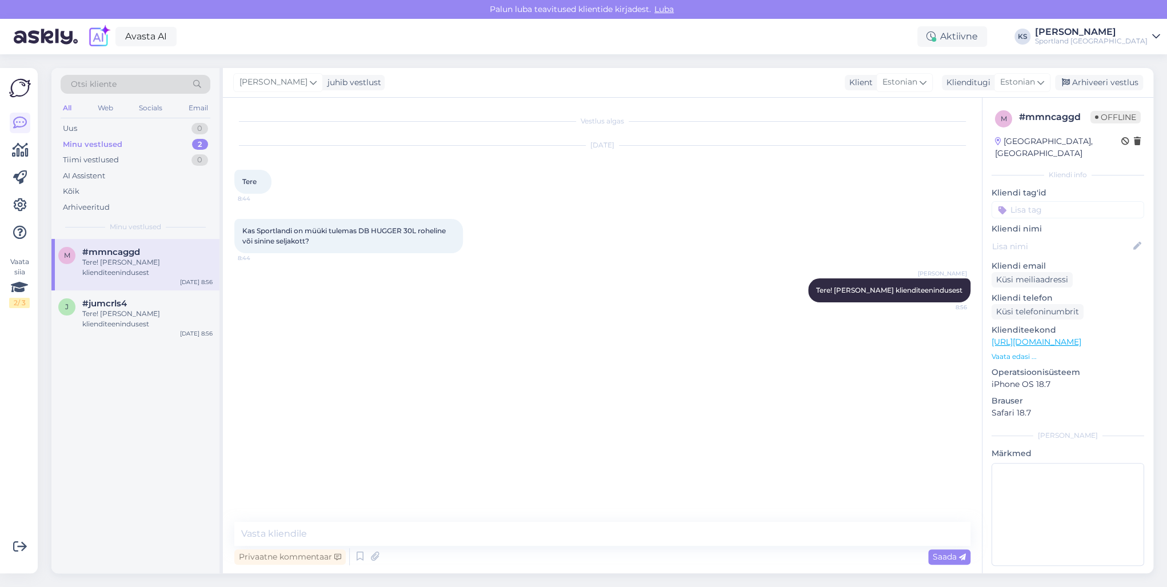
click at [1081, 336] on link "[URL][DOMAIN_NAME]" at bounding box center [1036, 341] width 90 height 10
click at [450, 539] on textarea at bounding box center [602, 534] width 736 height 24
paste textarea "[URL][DOMAIN_NAME]"
click at [326, 531] on textarea "Roheline on hetkel ainult selline [URL][DOMAIN_NAME]" at bounding box center [602, 534] width 736 height 24
click at [410, 528] on textarea "Roheline on hetkel müügil ainult selline [URL][DOMAIN_NAME]" at bounding box center [602, 534] width 736 height 24
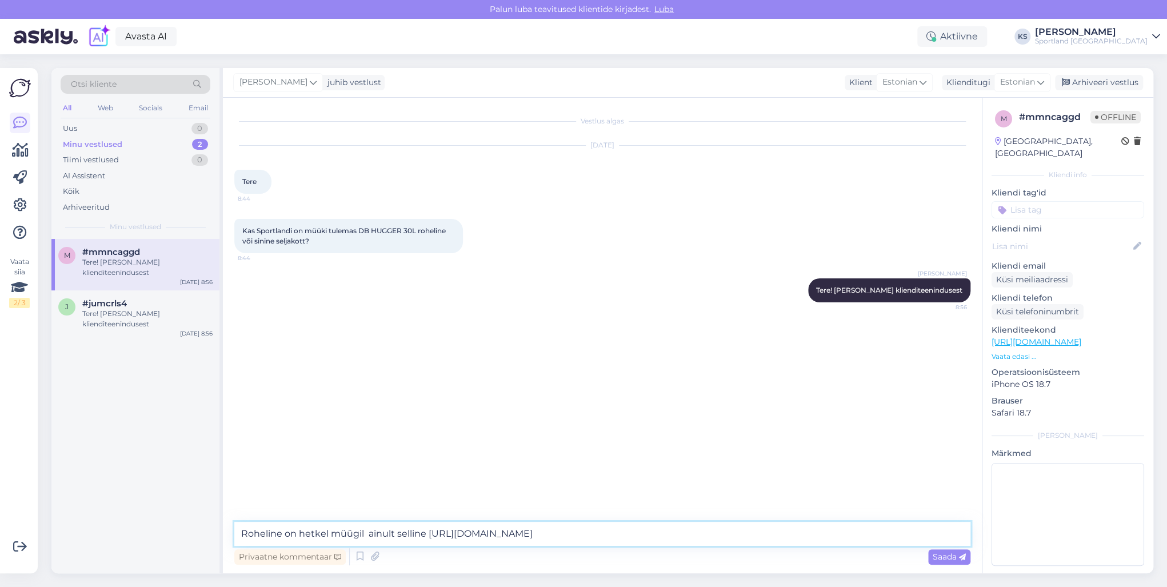
click at [410, 528] on textarea "Roheline on hetkel müügil ainult selline [URL][DOMAIN_NAME]" at bounding box center [602, 534] width 736 height 24
click at [752, 540] on textarea "Roheline on hetkel müügil ainult [URL][DOMAIN_NAME]" at bounding box center [602, 534] width 736 height 24
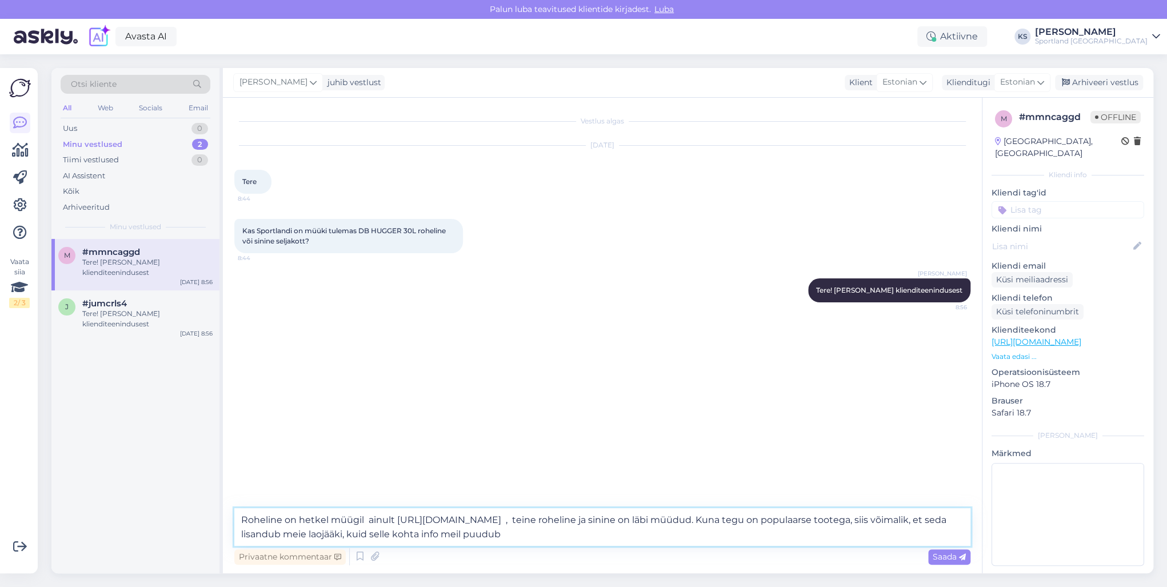
type textarea "Roheline on hetkel müügil ainult [URL][DOMAIN_NAME] , teine roheline ja sinine …"
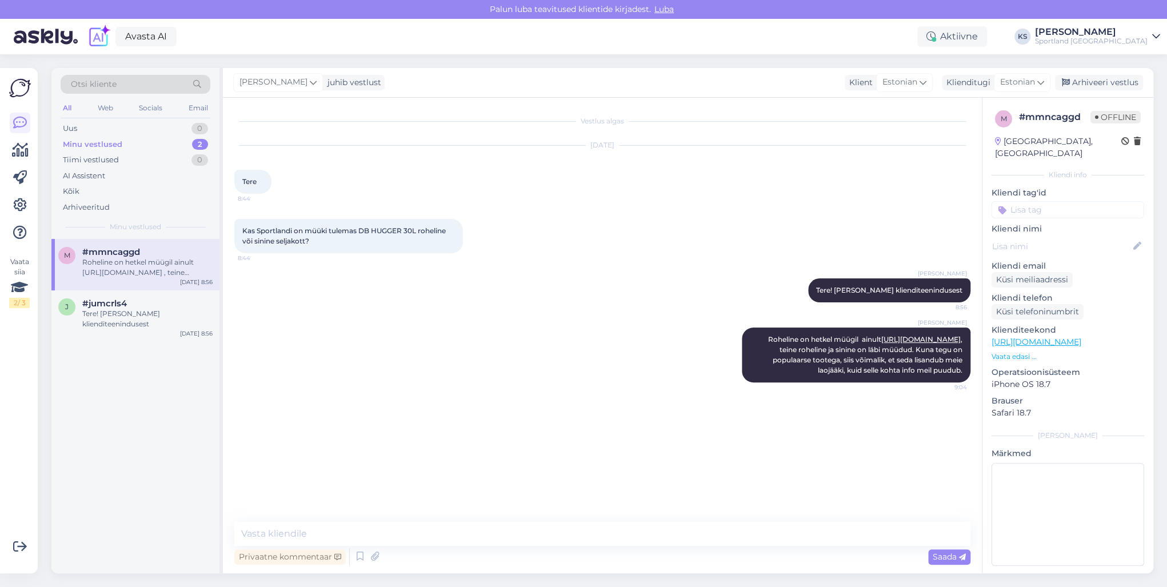
click at [1066, 201] on input at bounding box center [1067, 209] width 153 height 17
type input "saada"
click at [1080, 250] on span "Toote saadavus" at bounding box center [1067, 253] width 53 height 7
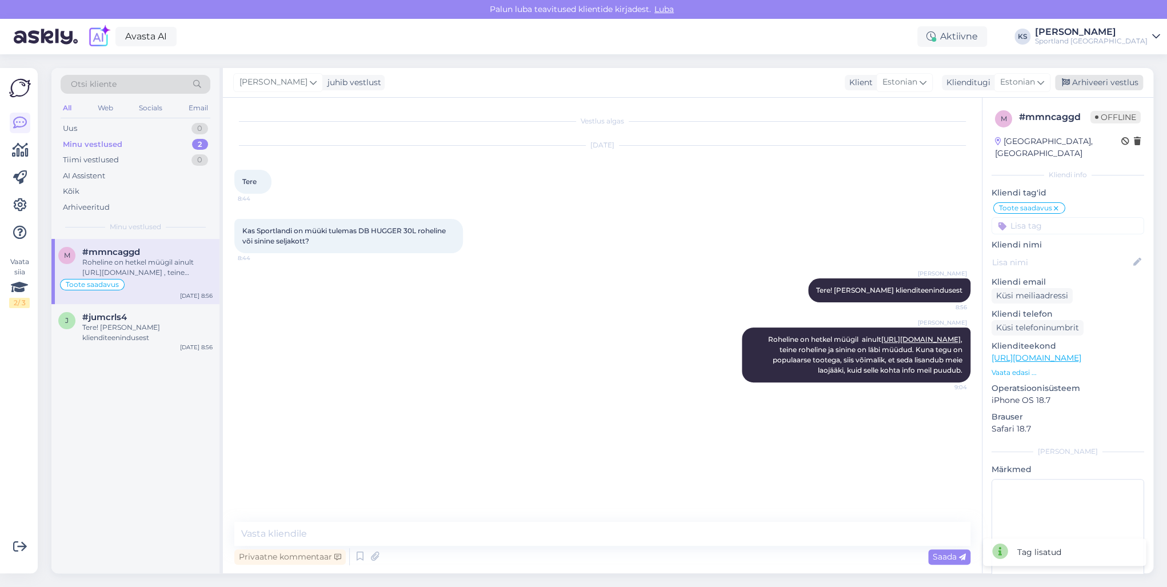
click at [1110, 88] on div "Arhiveeri vestlus" at bounding box center [1099, 82] width 88 height 15
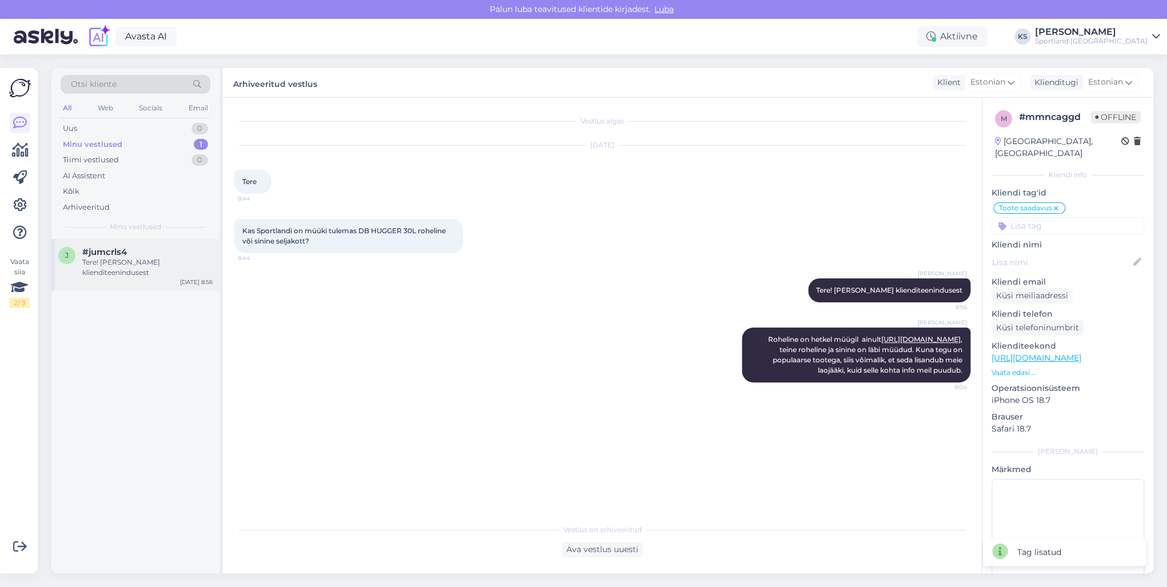
click at [128, 274] on div "Tere! [PERSON_NAME] klienditeenindusest" at bounding box center [147, 267] width 130 height 21
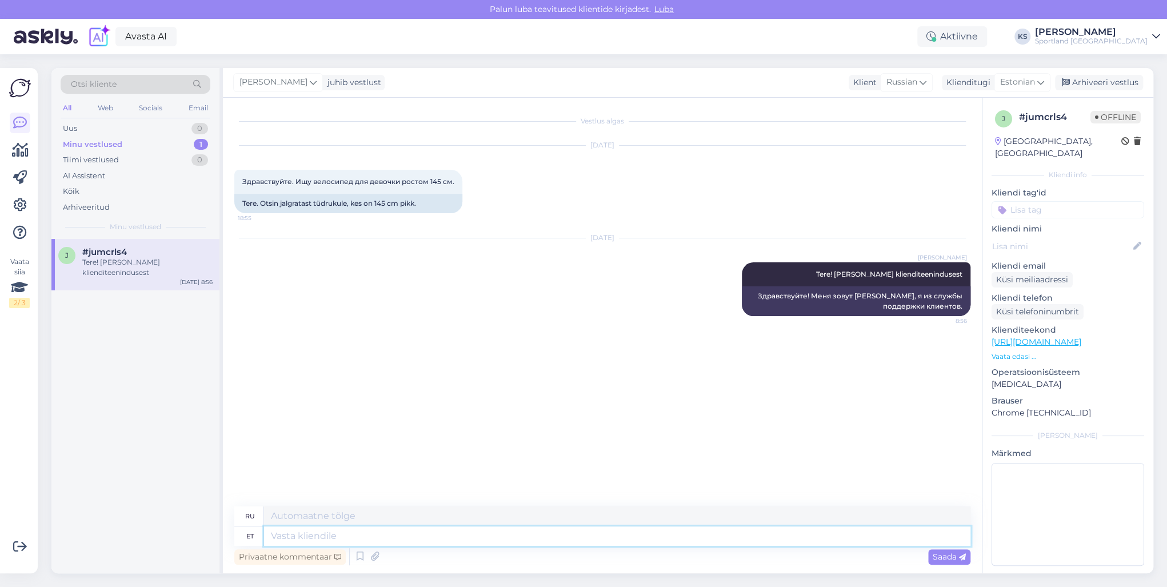
click at [320, 533] on textarea at bounding box center [617, 535] width 706 height 19
paste textarea "Sobiv suurus sõltub natuke [PERSON_NAME] sisepikkusest"
type textarea "Sobiv suurus sõltub natuke [PERSON_NAME] sisepikkusest"
type textarea "Правильный размер также зависит от внутренней длины стопы."
drag, startPoint x: 304, startPoint y: 533, endPoint x: 237, endPoint y: 531, distance: 67.4
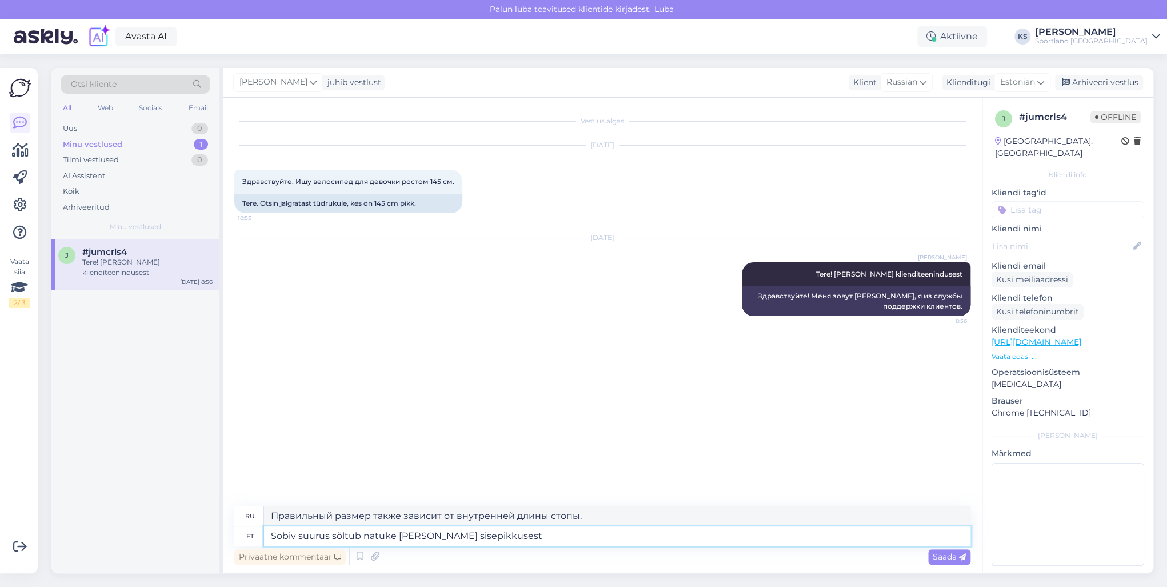
click at [237, 531] on div "et Sobiv suurus sõltub natuke [PERSON_NAME] sisepikkusest" at bounding box center [602, 535] width 736 height 19
type textarea "Suurus sõltub natuke [PERSON_NAME] sisepikkusest"
type textarea "Размер также немного зависит от внутренней длины стопы."
click at [496, 538] on textarea "Suurus sõltub natuke [PERSON_NAME] sisepikkusest" at bounding box center [617, 535] width 706 height 19
drag, startPoint x: 274, startPoint y: 534, endPoint x: 652, endPoint y: 535, distance: 378.2
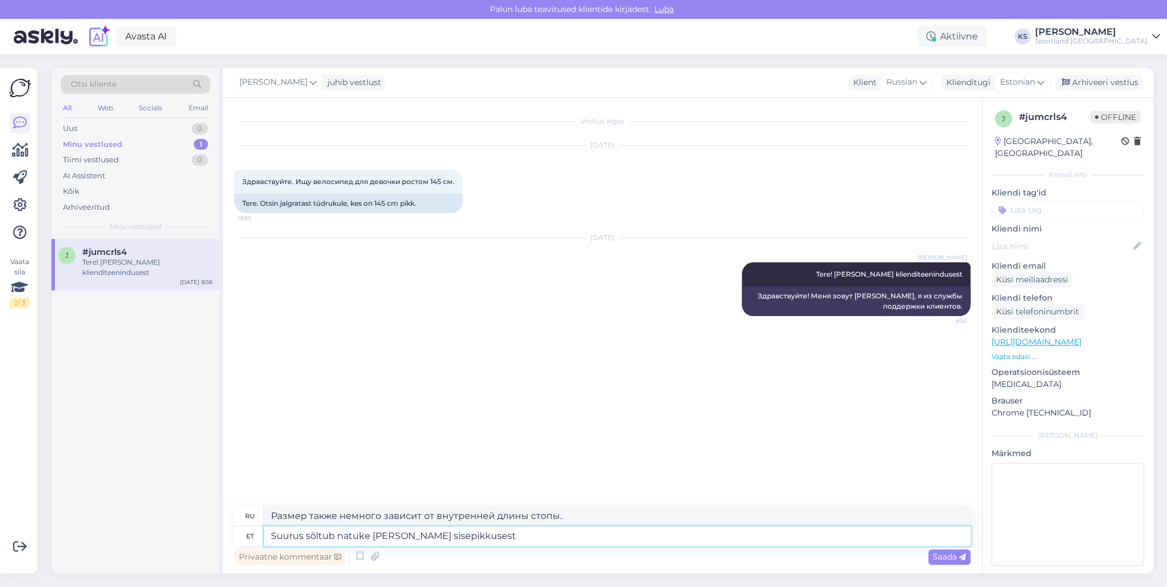
click at [275, 533] on textarea "Suurus sõltub natuke [PERSON_NAME] sisepikkusest" at bounding box center [617, 535] width 706 height 19
type textarea "Jaluurus sõltub natuke [PERSON_NAME] sisepikkusest"
type textarea "Ширина стопы также немного зависит от внутренней длины стопы."
type textarea "Jalgratta suurus sõltub natuke [PERSON_NAME] sisepikkusest"
type textarea "Размер велосипеда также немного зависит от внутренней длины стопы."
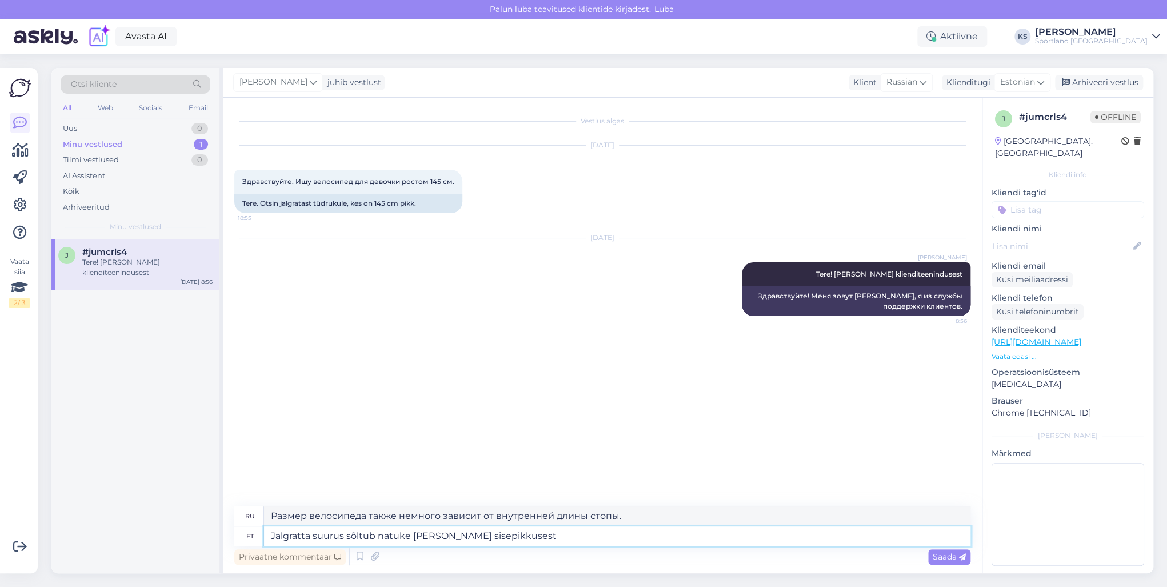
click at [415, 542] on textarea "Jalgratta suurus sõltub natuke [PERSON_NAME] sisepikkusest" at bounding box center [617, 535] width 706 height 19
type textarea "Jalgratta suurus sõltub jala sisepikkusest"
type textarea "Размер велосипеда зависит от внутренней длины стопы."
type textarea "Jalgratta suurus sõltub [PERSON_NAME] sisepikkusest"
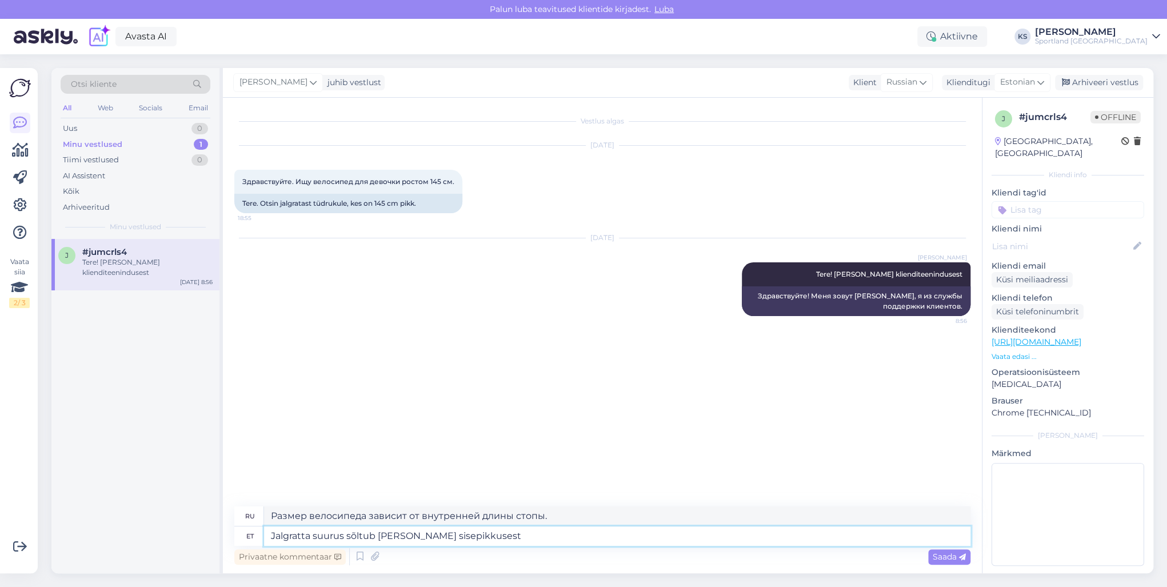
type textarea "Размер велосипеда также зависит от внутренней длины стопы."
click at [536, 537] on textarea "Jalgratta suurus sõltub [PERSON_NAME] sisepikkusest" at bounding box center [617, 535] width 706 height 19
click at [429, 529] on textarea "Jalgratta suurus sõltub [PERSON_NAME] sisepikkusest" at bounding box center [617, 535] width 706 height 19
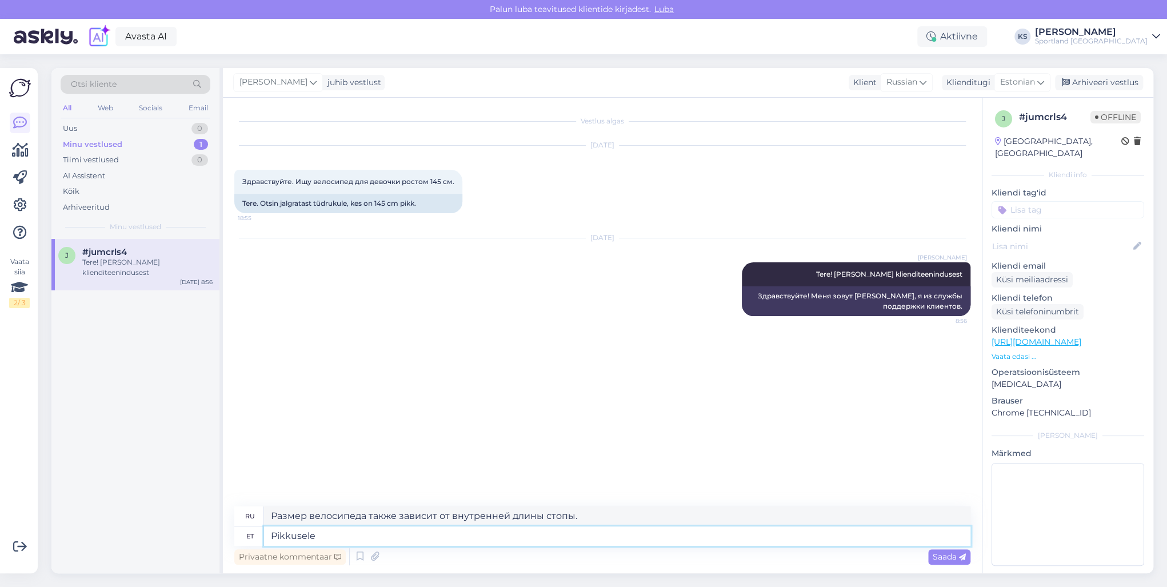
type textarea "Pikkusele"
type textarea "Для длины"
type textarea "Pikkusele 145cm"
type textarea "Для длины 145см"
paste textarea "[URL][DOMAIN_NAME]"
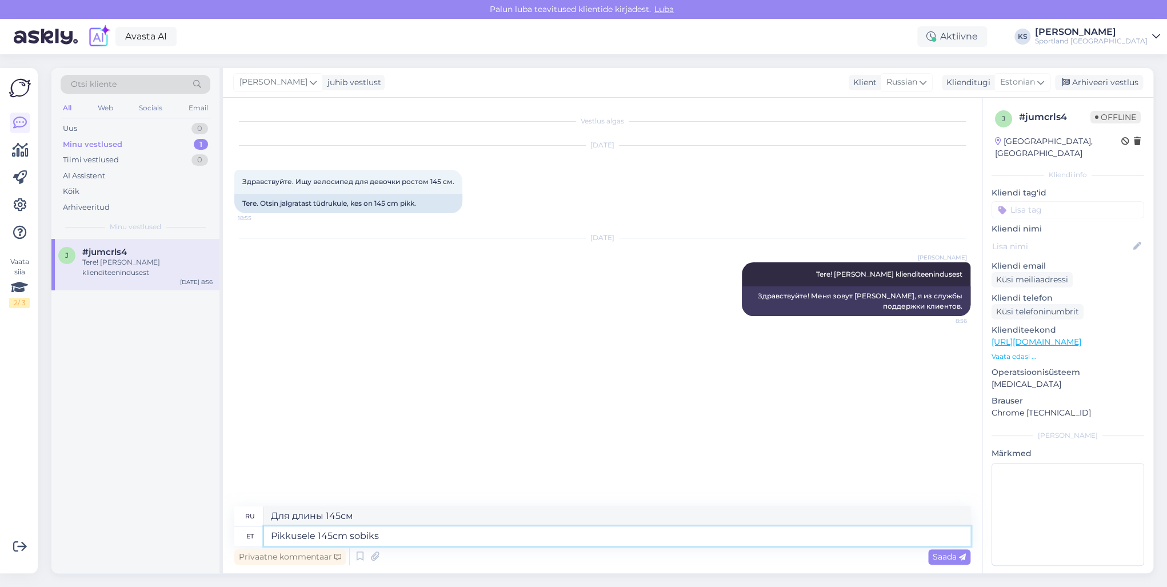
type textarea "Pikkusele 145cm sobiks [URL][DOMAIN_NAME]"
type textarea "Подходит для роста 145 см."
type textarea "Pikkusele 145cm sobiks [URL][DOMAIN_NAME]"
type textarea "Для роста 145 см подойдет [URL][DOMAIN_NAME]"
type textarea "Pikkusele 145cm sobiks [URL][DOMAIN_NAME] suurus"
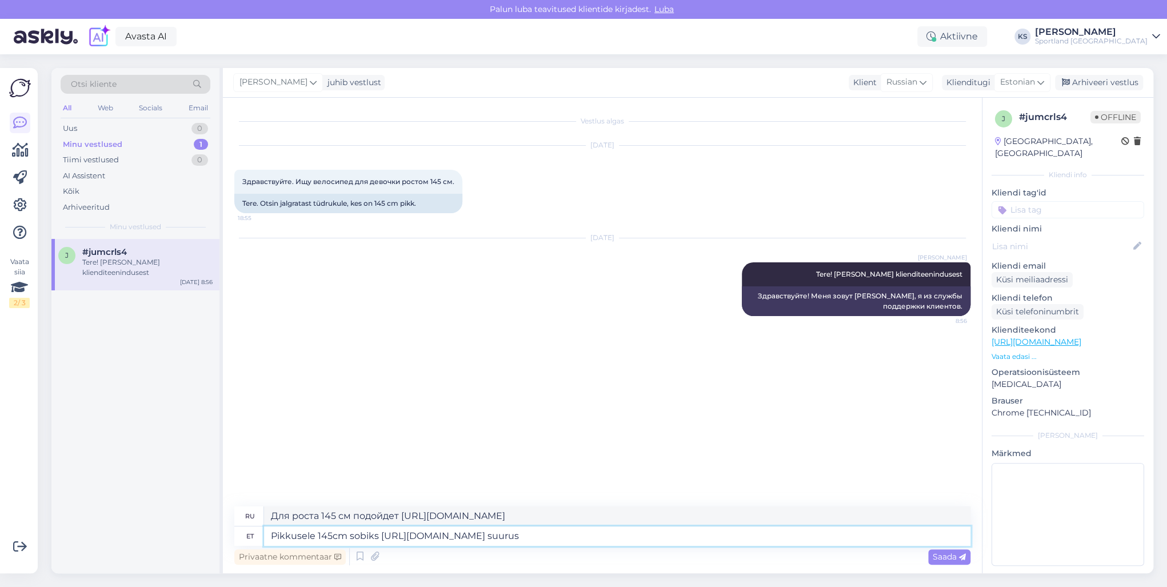
type textarea "На рост 145 см подойдет размер [URL][DOMAIN_NAME] ."
type textarea "Pikkusele 145cm sobiks [URL][DOMAIN_NAME] suurus XS 14"
type textarea "На рост 145 см [URL][DOMAIN_NAME] подойдет размер XS 14"
type textarea "Pikkusele 145cm sobiks [URL][DOMAIN_NAME] suurus XS 14´"
type textarea "Для роста 145 см [URL][DOMAIN_NAME] подойдет размер XS 14´"
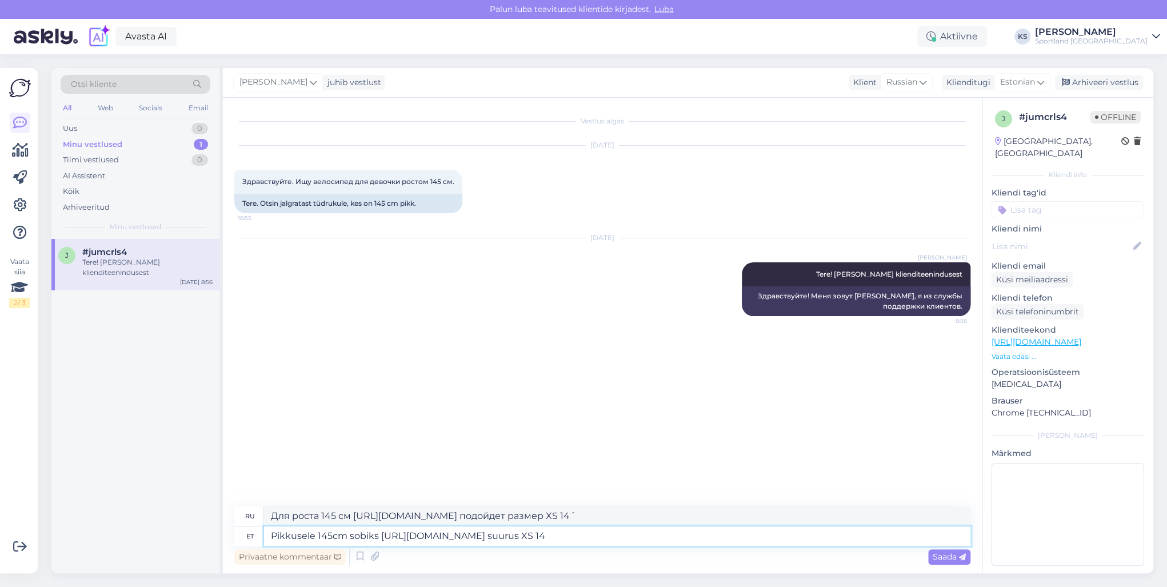
type textarea "Pikkusele 145cm sobiks [URL][DOMAIN_NAME] suurus XS 14)"
type textarea "На рост 145 см [URL][DOMAIN_NAME] подойдет размер XS 14)"
type textarea "Pikkusele 145cm sobiks [URL][DOMAIN_NAME] suurus XS (14)"
click at [848, 532] on textarea "Pikkusele 145cm sobiks [URL][DOMAIN_NAME] suurus XS (14)" at bounding box center [617, 535] width 706 height 19
type textarea "На рост 145 см подойдет размер XS (14) [URL][DOMAIN_NAME]"
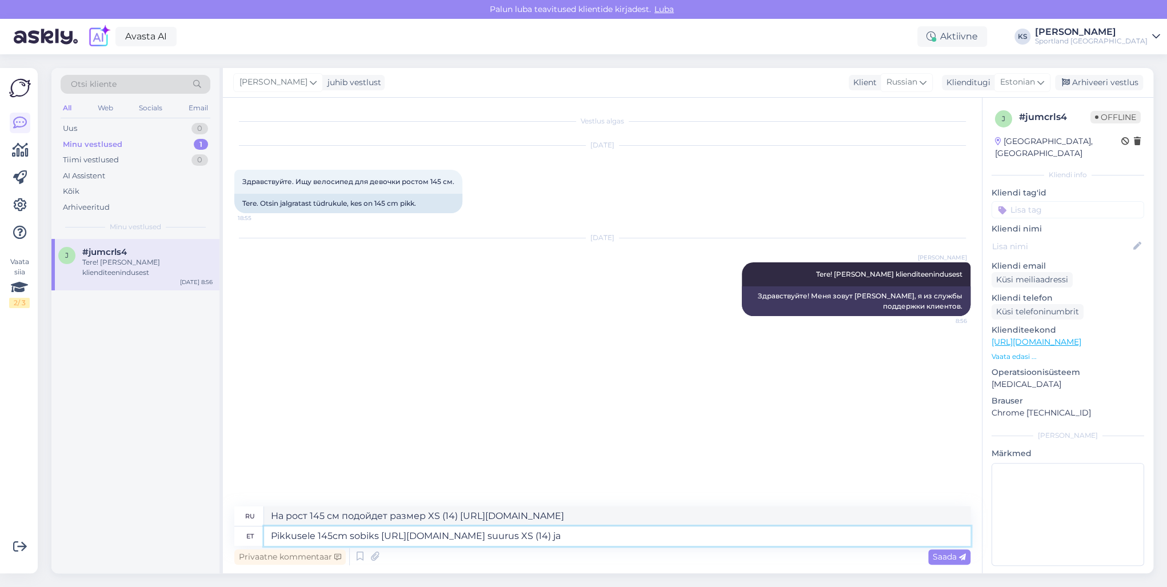
type textarea "Pikkusele 145cm sobiks [URL][DOMAIN_NAME] suurus XS (14) ja"
type textarea "На рост 145 см подойдет размер XS (14) [URL][DOMAIN_NAME] и"
paste textarea "[URL][DOMAIN_NAME]"
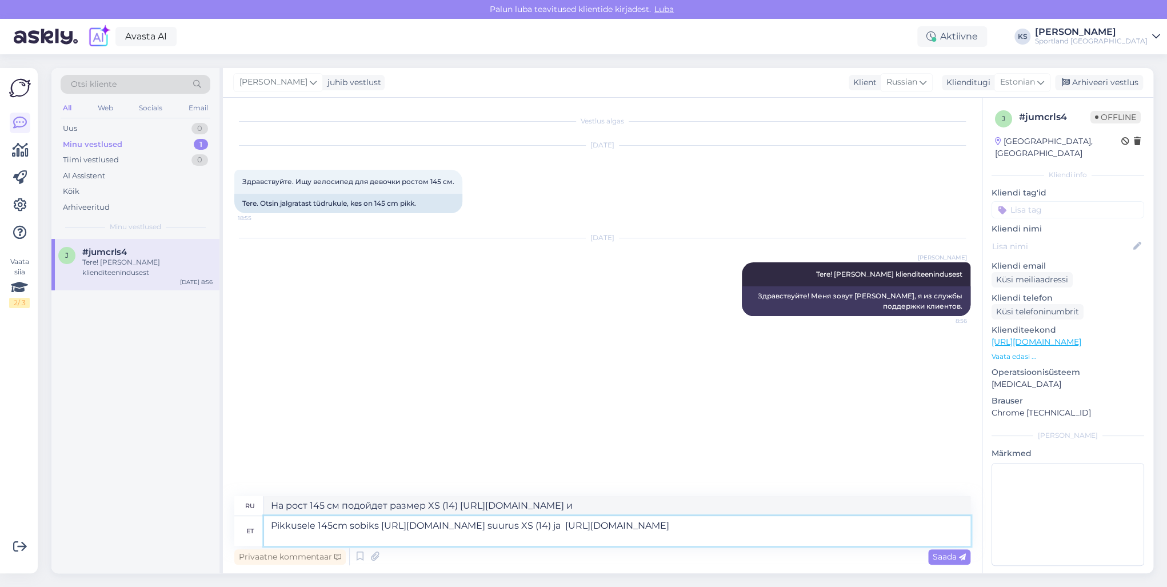
type textarea "Pikkusele 145cm sobiks [URL][DOMAIN_NAME] suurus XS (14) ja [URL][DOMAIN_NAME] s"
type textarea "Для роста 145 см подойдет [URL][DOMAIN_NAME] размер XS (14) и [URL][DOMAIN_NAME…"
type textarea "Pikkusele 145cm sobiks [URL][DOMAIN_NAME] suurus XS (14) ja [URL][DOMAIN_NAME] …"
type textarea "Для роста 145 см подойдет размер XS (14) [URL][DOMAIN_NAME] и размер XS (14) [U…"
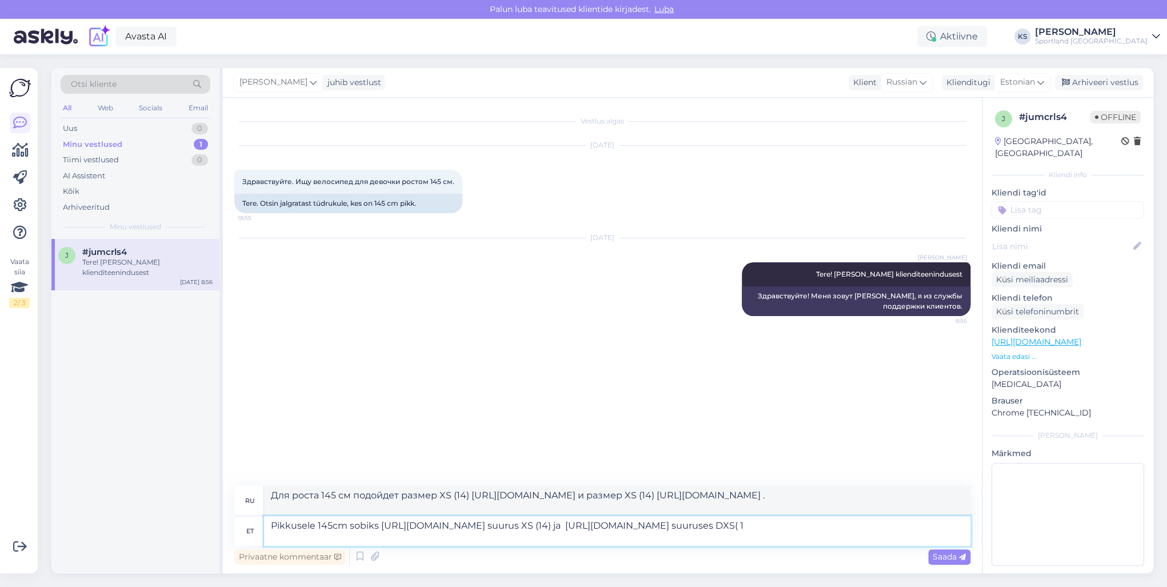
type textarea "Pikkusele 145cm sobiks [URL][DOMAIN_NAME] suurus XS (14) ja [URL][DOMAIN_NAME] …"
type textarea "Для роста 145 см [URL][DOMAIN_NAME] размер XS (14) и [URL][DOMAIN_NAME] размер …"
type textarea "Pikkusele 145cm sobiks [URL][DOMAIN_NAME] suurus XS (14) ja [URL][DOMAIN_NAME] …"
type textarea "Для роста 145 см подойдет [URL][DOMAIN_NAME] размер XS (14) и [URL][DOMAIN_NAME…"
click at [828, 526] on textarea "Pikkusele 145cm sobiks [URL][DOMAIN_NAME] suurus XS (14) ja [URL][DOMAIN_NAME] …" at bounding box center [617, 531] width 706 height 30
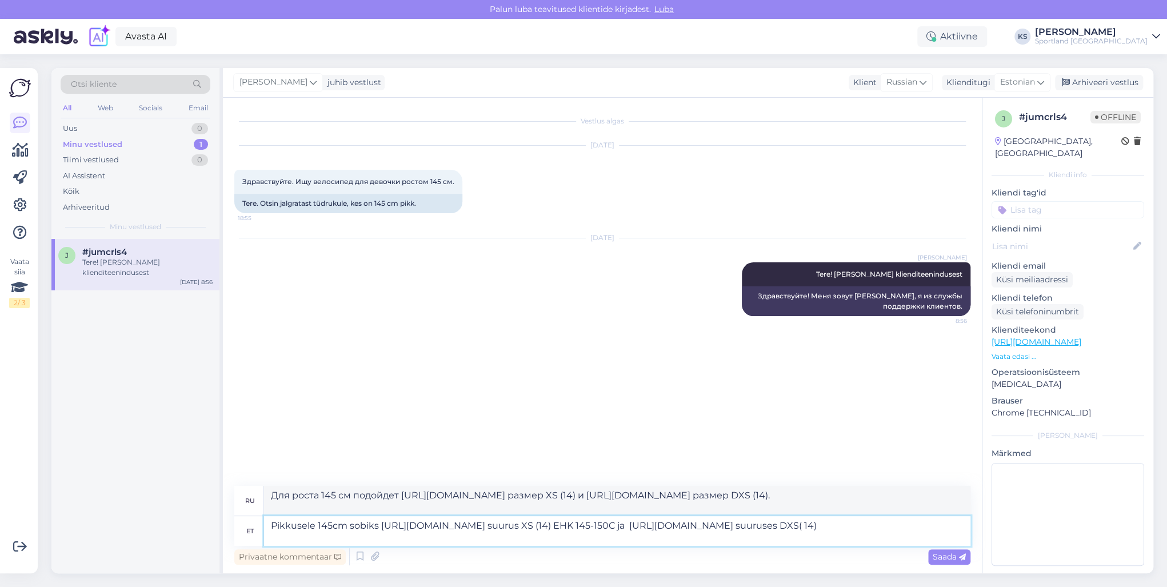
type textarea "Pikkusele 145cm sobiks [URL][DOMAIN_NAME] suurus XS (14) EHK 145-150 ja [URL][D…"
type textarea "Для роста 145 см подойдет [URL][DOMAIN_NAME] размер XS (14) IEHK 145-150CM и [U…"
click at [883, 534] on textarea "Pikkusele 145cm sobiks [URL][DOMAIN_NAME] suurus XS (14) EHK 145-150cm ja [URL]…" at bounding box center [617, 531] width 706 height 30
type textarea "Pikkusele 145cm sobiks [URL][DOMAIN_NAME] suurus XS (14) EHK 145-150cm ja [URL]…"
type textarea "Для роста 145 см подойдет [URL][DOMAIN_NAME] размер XS (14) или 145-150 см и [U…"
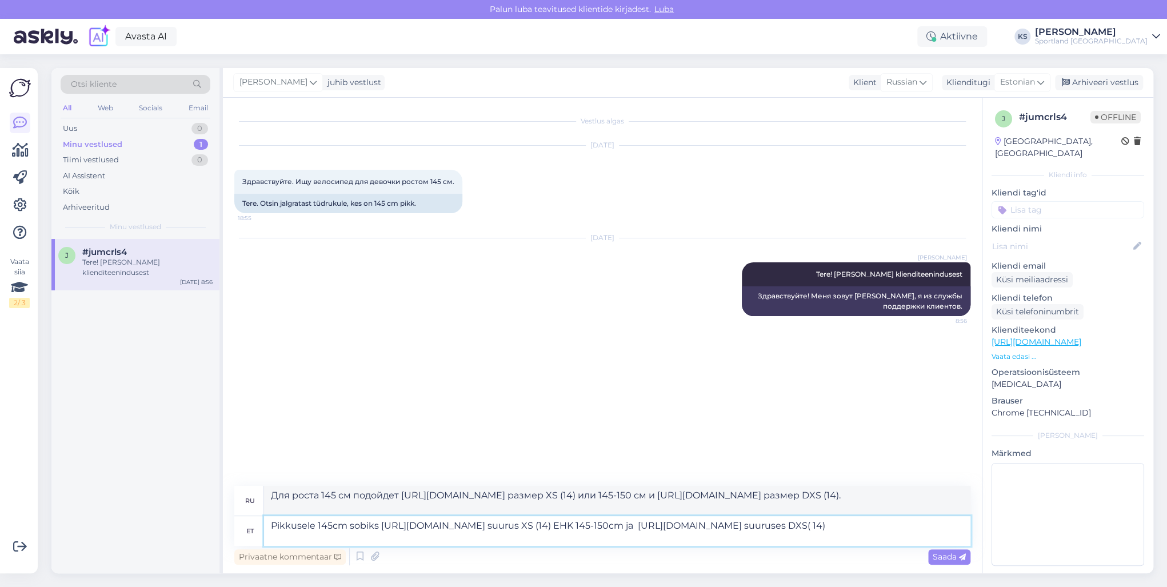
click at [831, 524] on textarea "Pikkusele 145cm sobiks [URL][DOMAIN_NAME] suurus XS (14) EHK 145-150cm ja [URL]…" at bounding box center [617, 531] width 706 height 30
type textarea "Pikkusele 145cm sobiks [URL][DOMAIN_NAME] suurus XS (14) ej145-150cm ja [URL][D…"
type textarea "Для роста 145 см подойдет [URL][DOMAIN_NAME] размер XS (14) e145-150 см и [URL]…"
type textarea "Pikkusele 145cm sobiks [URL][DOMAIN_NAME] suurus XS (14) e145-150cm ja [URL][DO…"
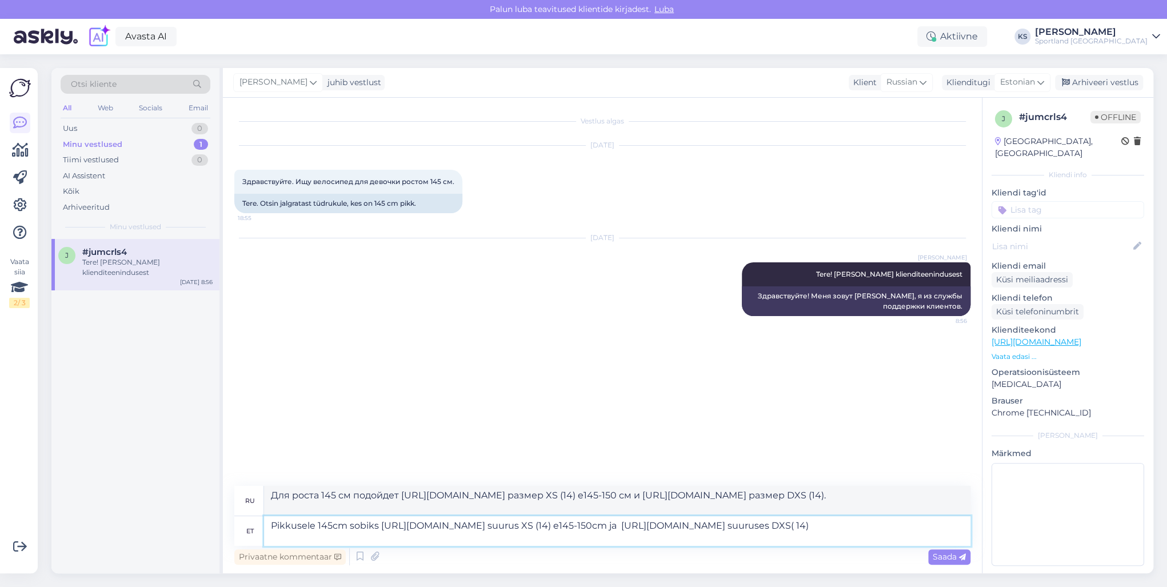
type textarea "Для роста 145 см подойдет [URL][DOMAIN_NAME] размер XS (14) ej145-150см и [URL]…"
type textarea "Pikkusele 145cm sobiks [URL][DOMAIN_NAME] suurus XS (14) ehk 145-150cm ja [URL]…"
type textarea "Для роста 145 см подойдет [URL][DOMAIN_NAME] размер XS (14) или 145-150 см, а т…"
click at [835, 539] on textarea "Pikkusele 145cm sobiks [URL][DOMAIN_NAME] suurus XS (14) ehk 145-150cm ja [URL]…" at bounding box center [617, 531] width 706 height 30
type textarea "Pikkusele 145cm sobiks [URL][DOMAIN_NAME] suurus XS (14) ehk 145-150cm ja [URL]…"
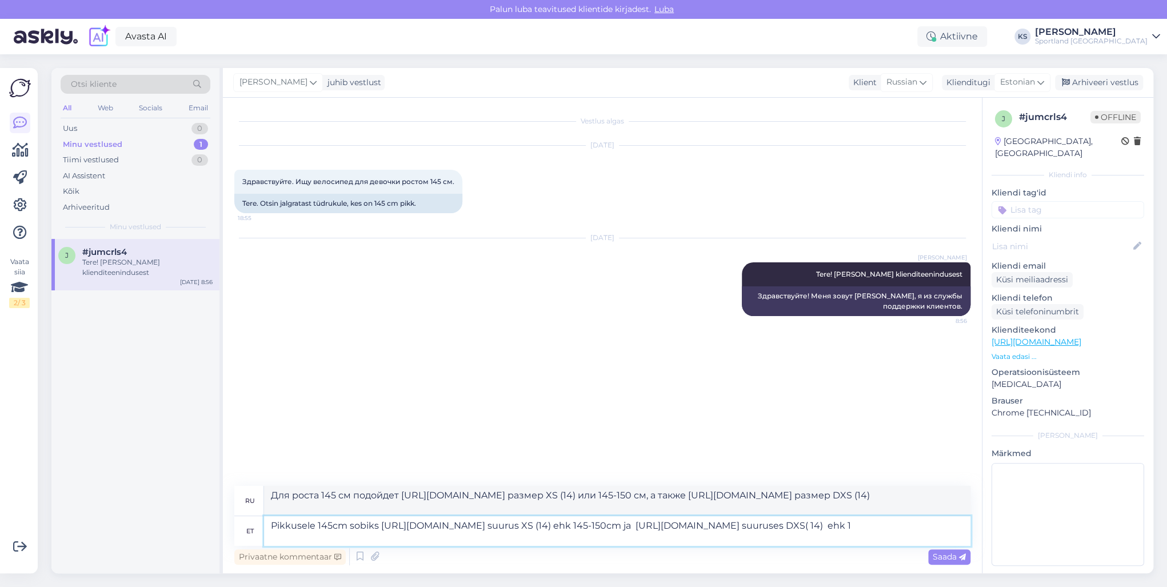
type textarea "Для роста 145 см подойдет [URL][DOMAIN_NAME] размер XS (14) или 145-150 см, а т…"
type textarea "Pikkusele 145cm sobiks [URL][DOMAIN_NAME] suurus XS (14) ehk 145-150cm ja [URL]…"
type textarea "Для роста 145 см подойдет [URL][DOMAIN_NAME] размер XS (14) или 145-150 см, а т…"
click at [907, 491] on textarea "Для роста 145 см подойдет [URL][DOMAIN_NAME] размер XS (14) или 145-150 см, а т…" at bounding box center [617, 501] width 706 height 30
click at [880, 522] on textarea "Pikkusele 145cm sobiks [URL][DOMAIN_NAME] suurus XS (14) ehk 145-150cm ja [URL]…" at bounding box center [617, 531] width 706 height 30
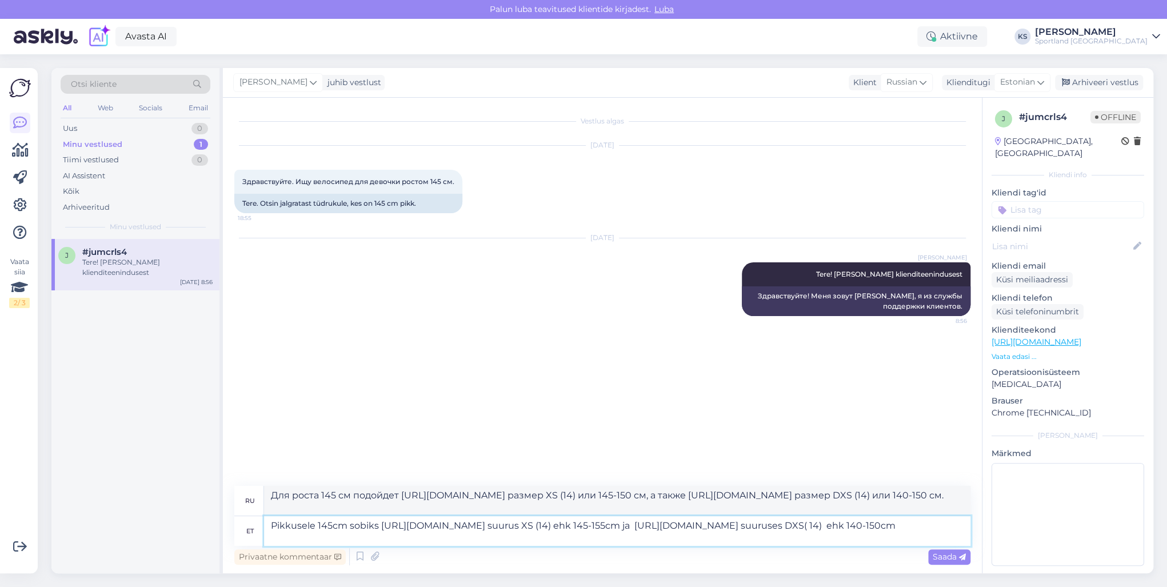
type textarea "Pikkusele 145cm sobiks [URL][DOMAIN_NAME] suurus XS (14) ehk 145-155 cm ja [URL…"
click at [899, 536] on textarea "Pikkusele 145cm sobiks [URL][DOMAIN_NAME] suurus XS (14) ehk 145-155 cm ja [URL…" at bounding box center [617, 531] width 706 height 30
type textarea "Для роста 145 см подойдет [URL][DOMAIN_NAME] размер XS (14) или 145-155 см, а […"
type textarea "Pikkusele 145cm sobiks [URL][DOMAIN_NAME] suurus XS (14) ehk 145-155 cm ja [URL…"
type textarea "Для роста 145 см подойдет [URL][DOMAIN_NAME] размер XS (14) или 145–155 см, а т…"
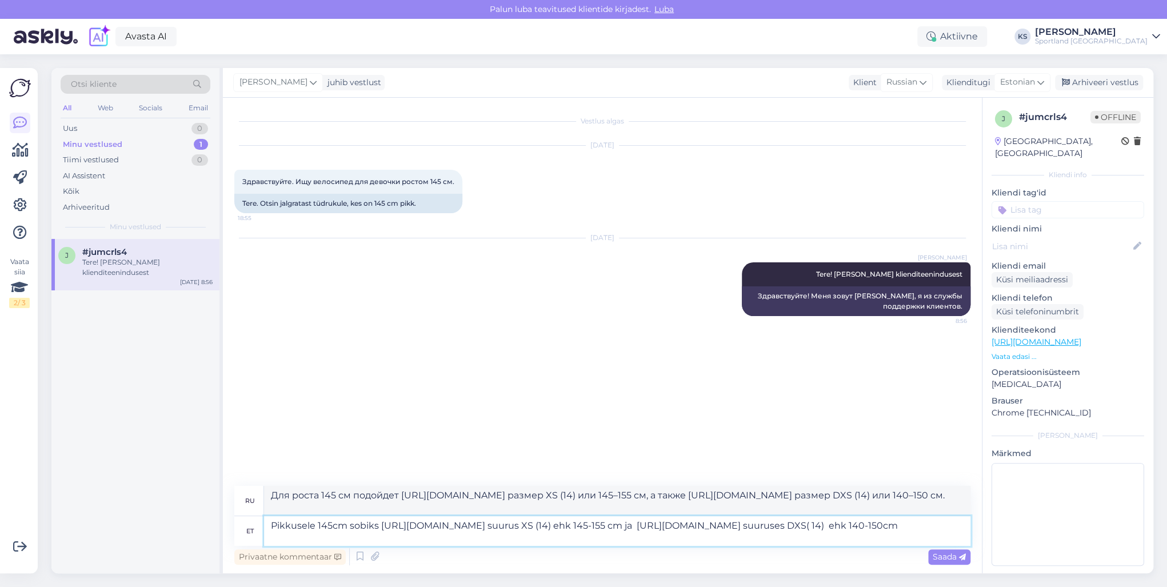
type textarea "Pikkusele 145cm sobiks [URL][DOMAIN_NAME] suurus XS (14) ehk 145-155 cm ja [URL…"
type textarea "Для роста 145 см подойдет [URL][DOMAIN_NAME] размер XS (14) или 145-155 см, а […"
type textarea "Pikkusele 145cm sobiks [URL][DOMAIN_NAME] suurus XS (14) ehk 145-155 cm ja [URL…"
type textarea "Для роста 145 см подойдет [URL][DOMAIN_NAME] размер XS (14) или 145-155 см и [U…"
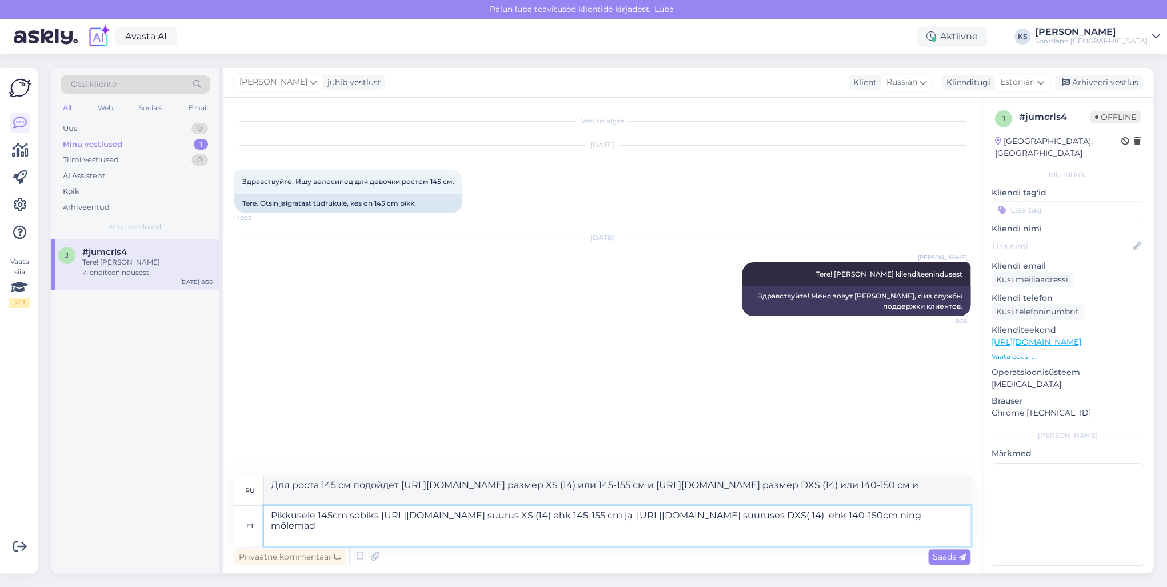
type textarea "Pikkusele 145cm sobiks [URL][DOMAIN_NAME] suurus XS (14) ehk 145-155 cm ja [URL…"
type textarea "Для роста 145 см подойдет [URL][DOMAIN_NAME] размер XS (14) или 145–155 см, а т…"
type textarea "Pikkusele 145cm sobiks [URL][DOMAIN_NAME] suurus XS (14) ehk 145-155 cm ja [URL…"
type textarea "Для роста 145 см подойдет [URL][DOMAIN_NAME] размер XS (14) или 145-155 см и [U…"
type textarea "Pikkusele 145cm sobiks [URL][DOMAIN_NAME] suurus XS (14) ehk 145-155 cm ja [URL…"
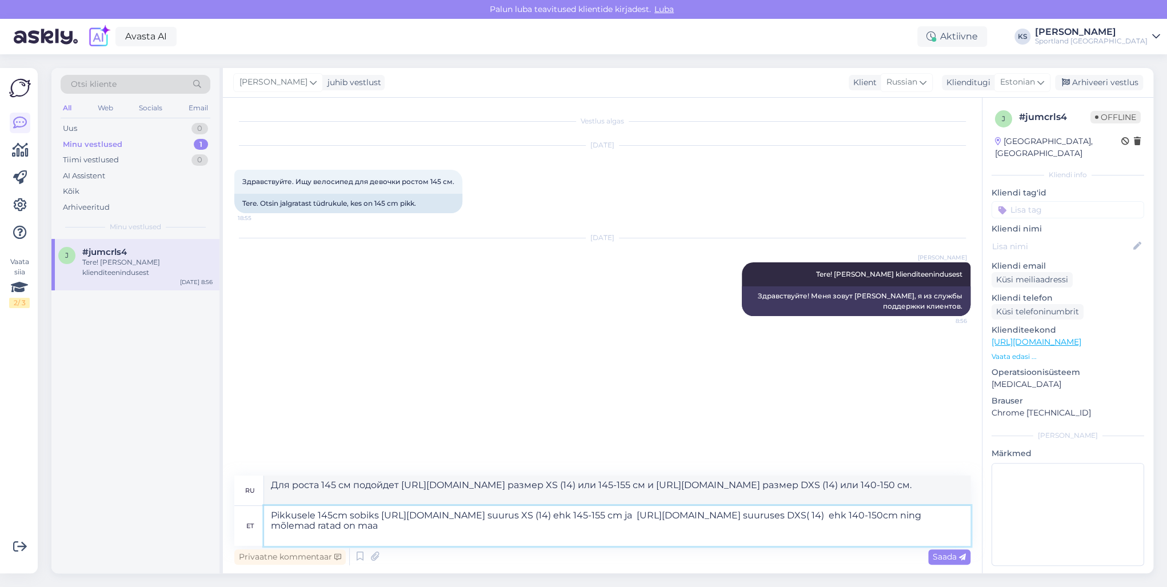
type textarea "Для роста 145 см подойдет [URL][DOMAIN_NAME] размер XS (14) или 145-155 см и [U…"
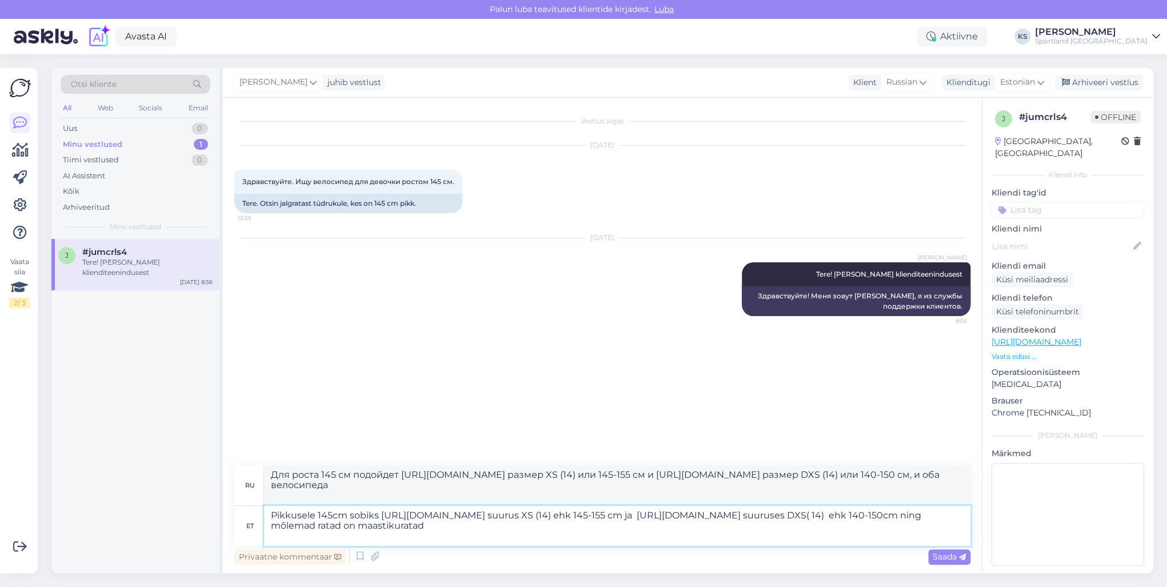
type textarea "Pikkusele 145cm sobiks [URL][DOMAIN_NAME] suurus XS (14) ehk 145-155 cm ja [URL…"
type textarea "Для роста 145 см подойдет [URL][DOMAIN_NAME] размер XS (14) или 145-155 см и [U…"
click at [350, 537] on textarea "Pikkusele 145cm sobiks [URL][DOMAIN_NAME] suurus XS (14) ehk 145-155 cm ja [URL…" at bounding box center [617, 526] width 706 height 40
type textarea "Pikkusele 145cm sobiks [URL][DOMAIN_NAME] suurus XS (14) ehk 145-155 cm ja [URL…"
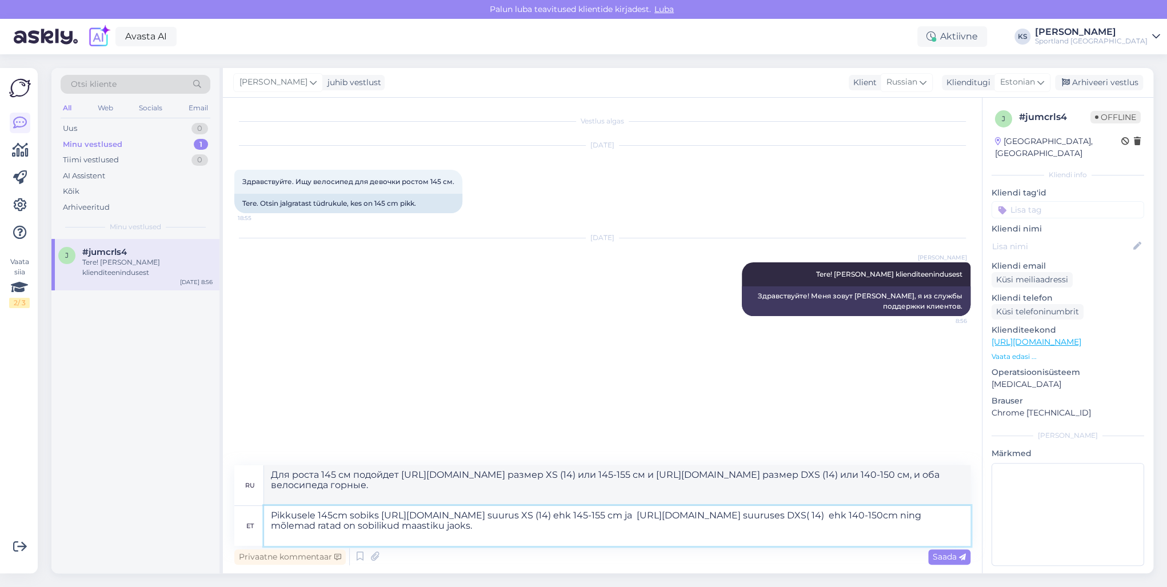
type textarea "Для роста 145 см подойдет [URL][DOMAIN_NAME] размер XS (14) или 145–155 см и [U…"
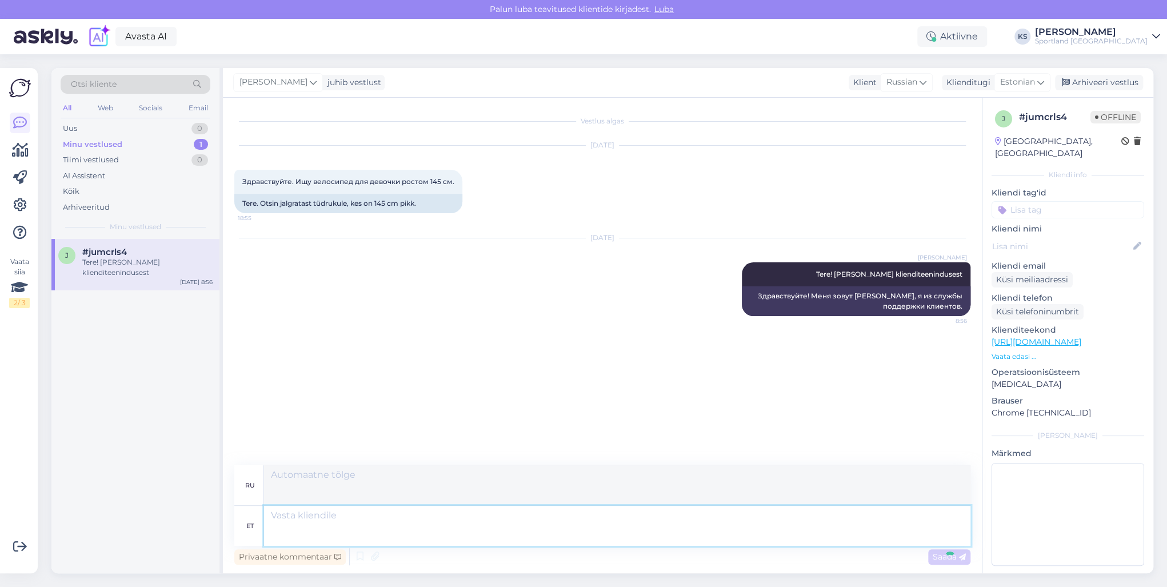
scroll to position [24, 0]
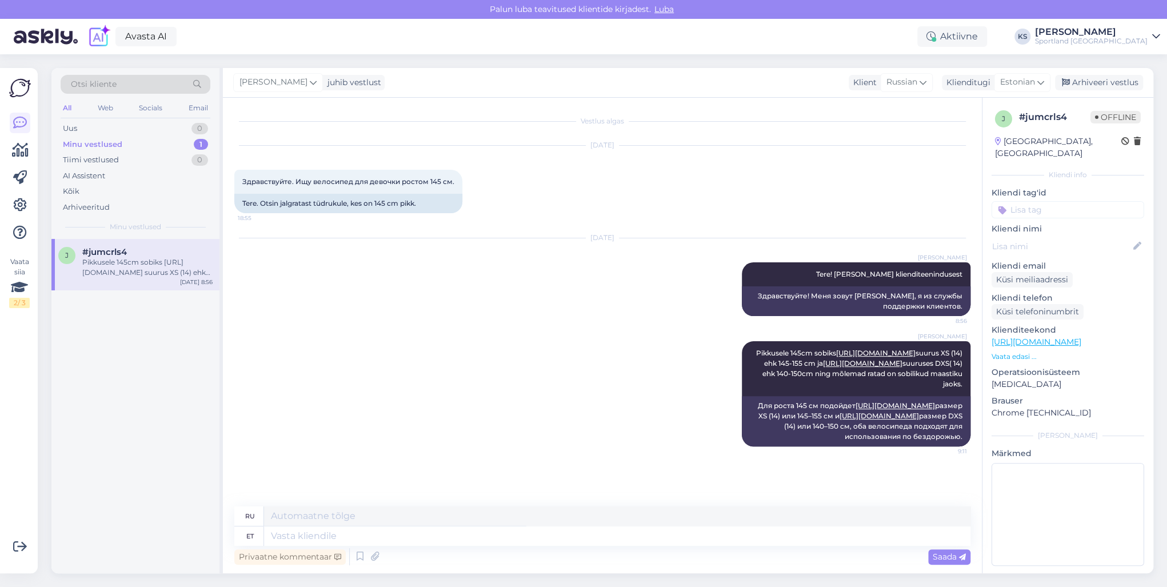
click at [1054, 201] on input at bounding box center [1067, 209] width 153 height 17
type input "toote"
click at [1120, 237] on span "Toote soovitus" at bounding box center [1097, 240] width 50 height 7
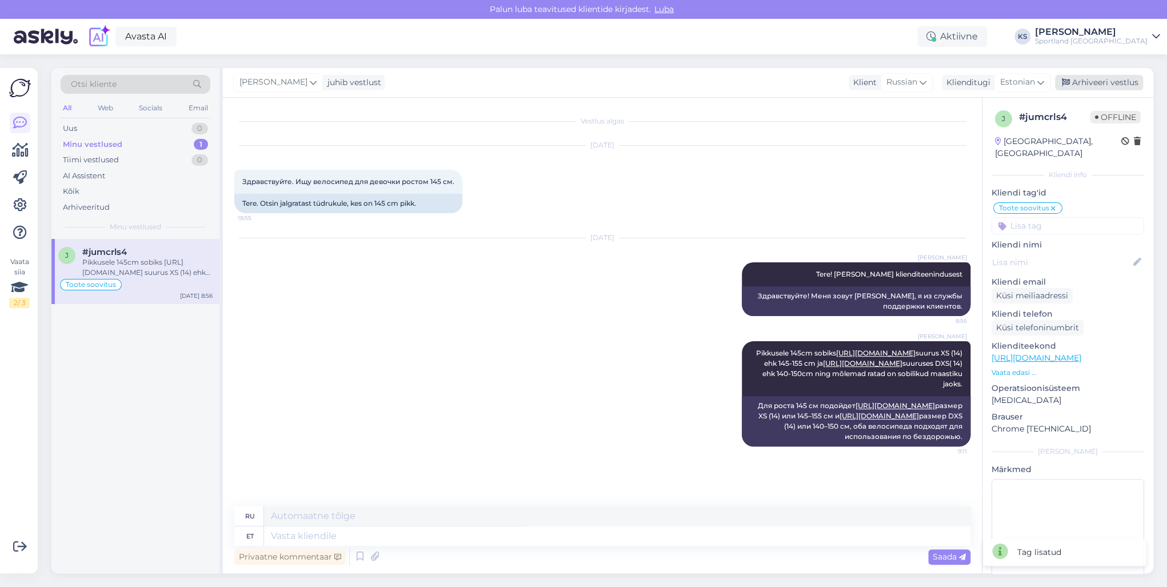
click at [1119, 80] on div "Arhiveeri vestlus" at bounding box center [1099, 82] width 88 height 15
